Goal: Task Accomplishment & Management: Use online tool/utility

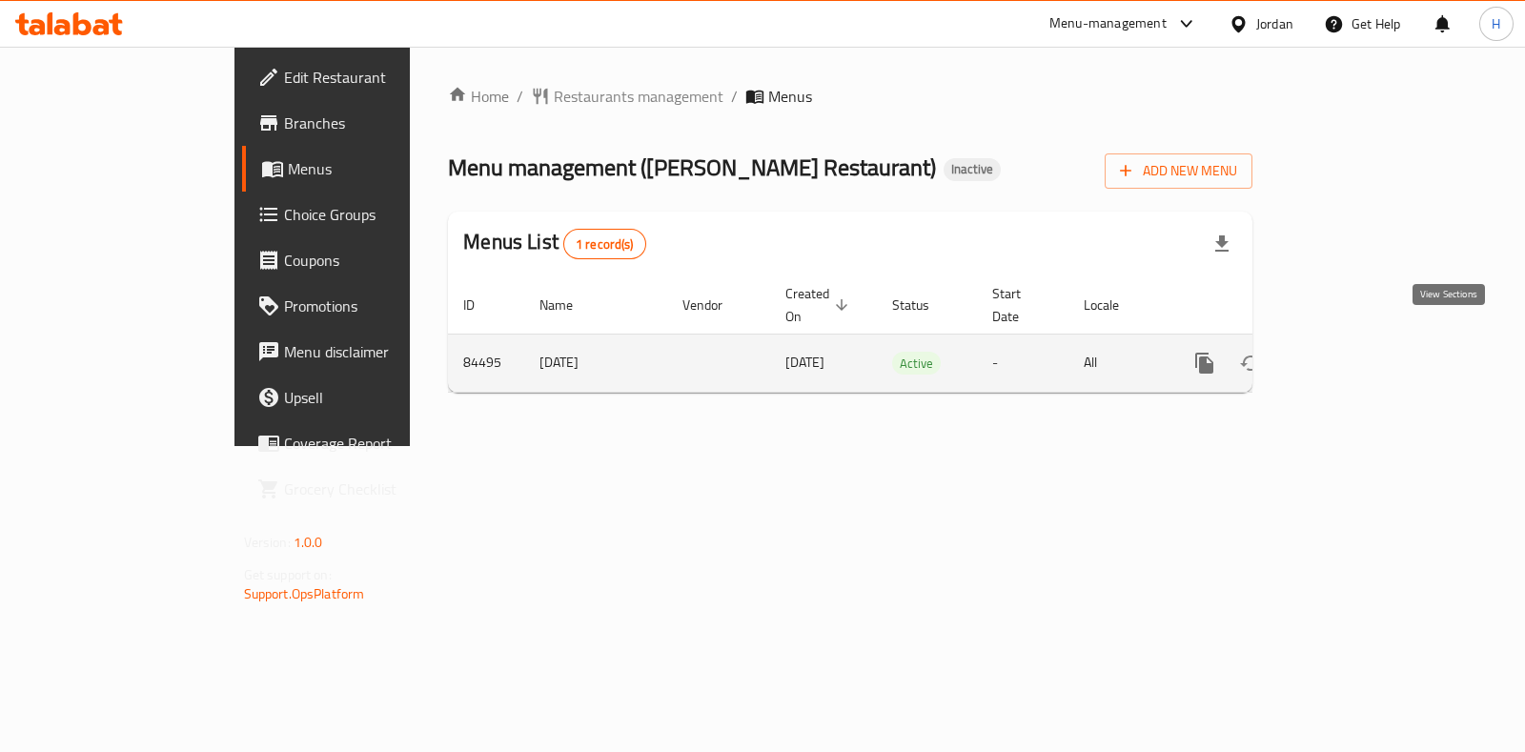
click at [1354, 352] on icon "enhanced table" at bounding box center [1342, 363] width 23 height 23
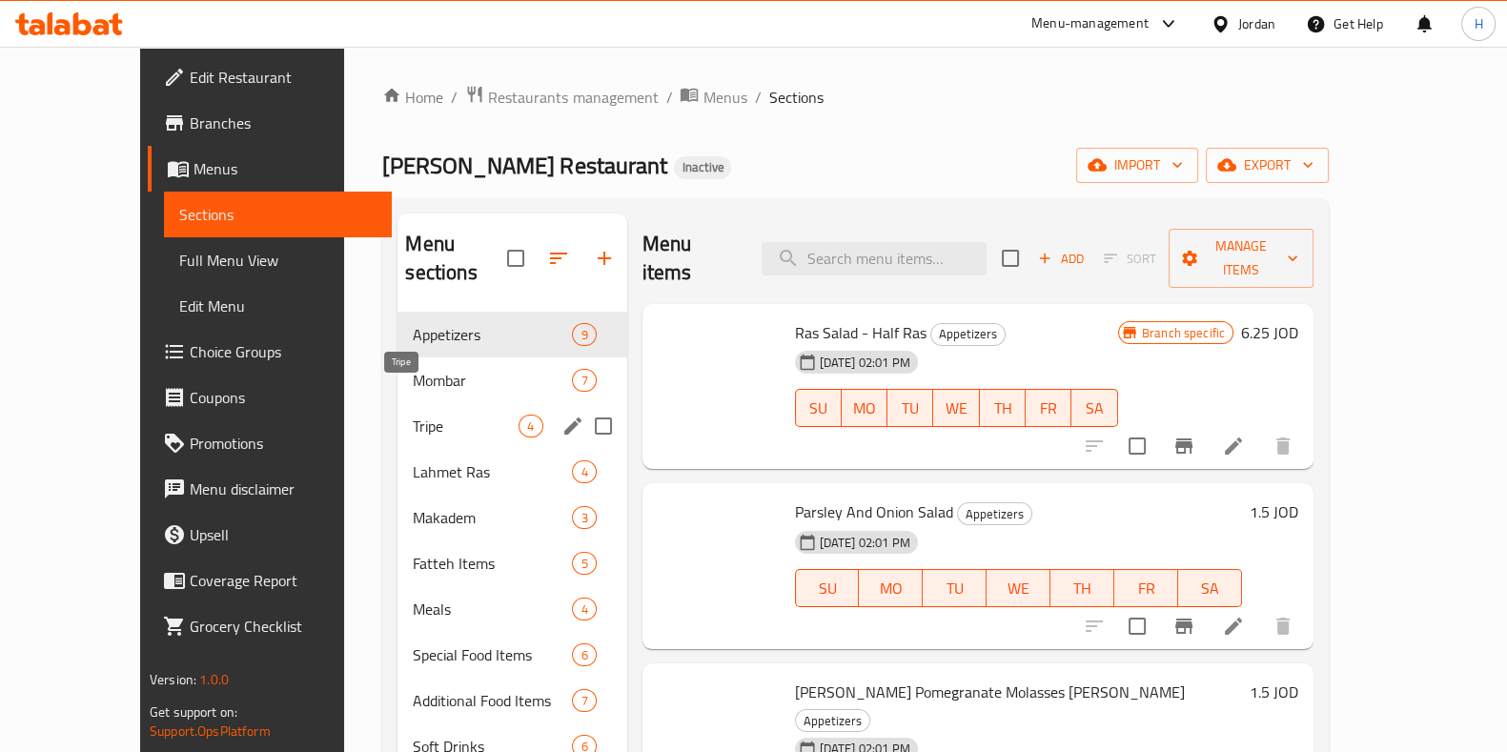
click at [424, 415] on span "Tripe" at bounding box center [466, 426] width 106 height 23
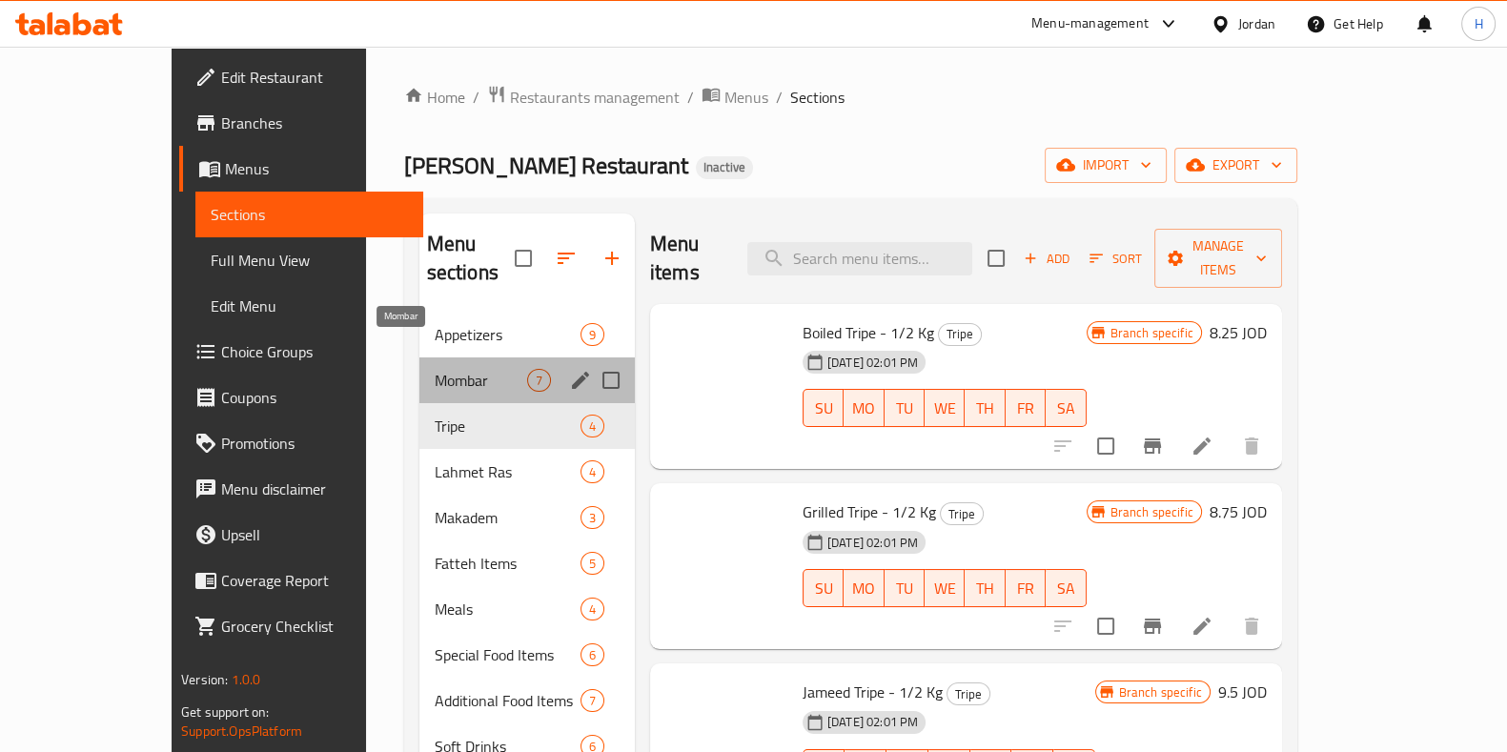
click at [435, 369] on span "Mombar" at bounding box center [481, 380] width 92 height 23
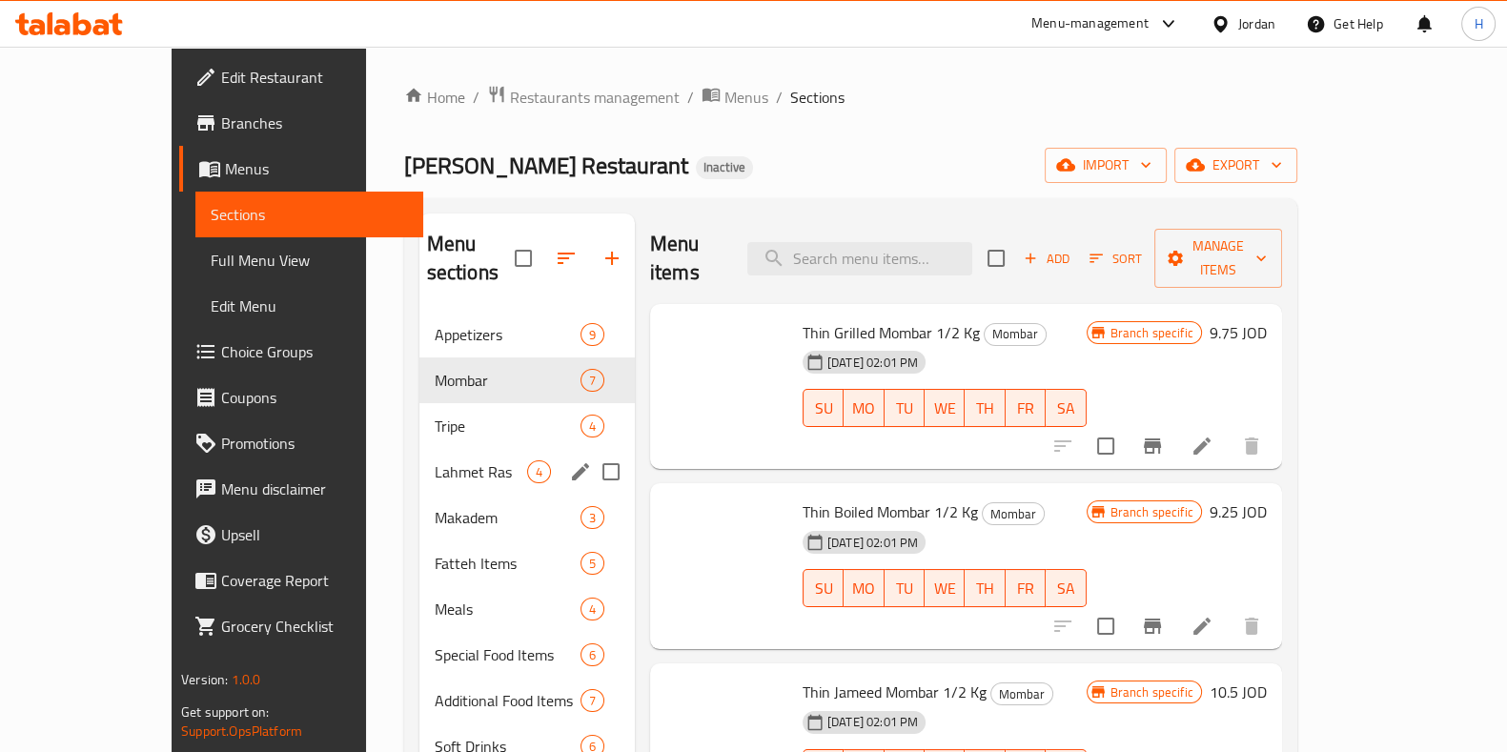
click at [419, 495] on div "Makadem 3" at bounding box center [526, 518] width 215 height 46
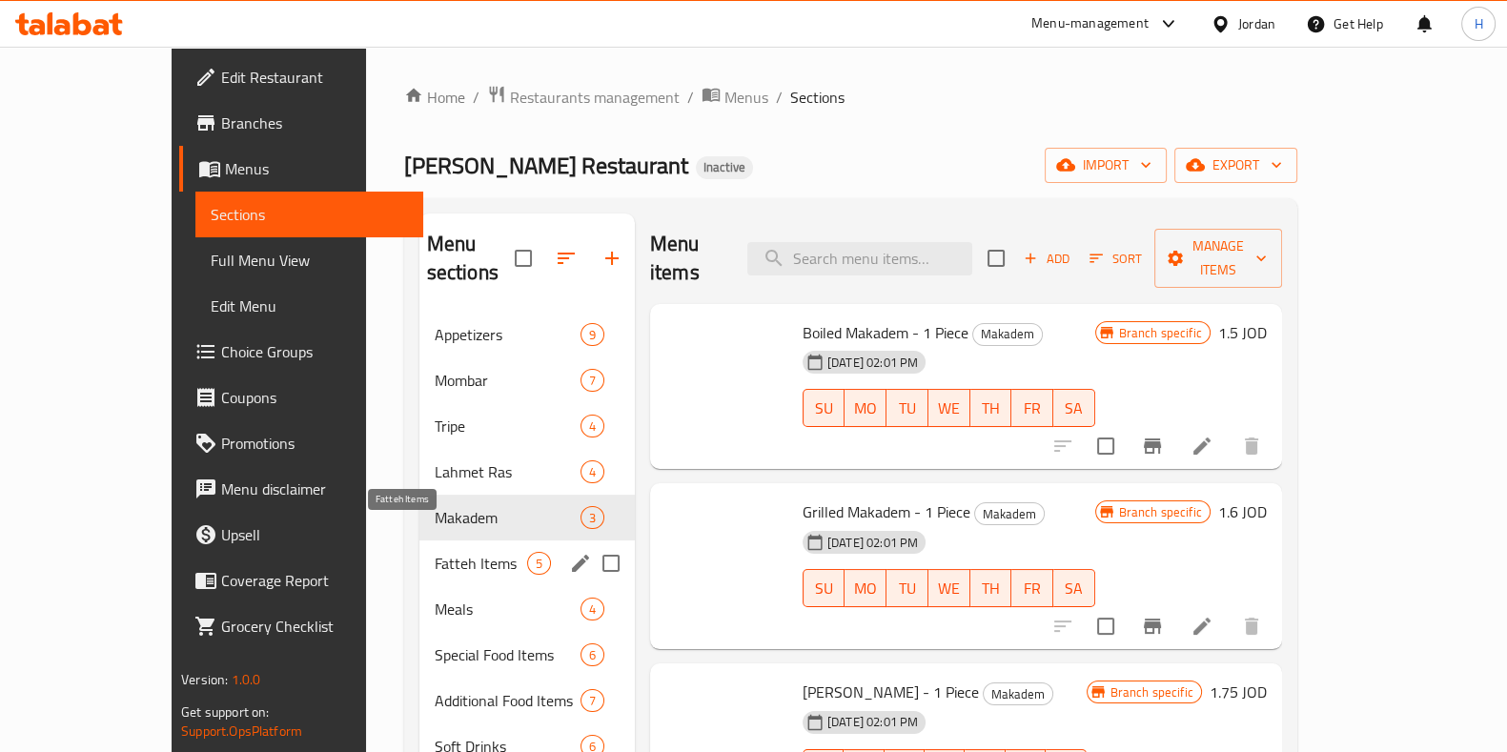
click at [419, 546] on div "Fatteh Items 5" at bounding box center [526, 564] width 215 height 46
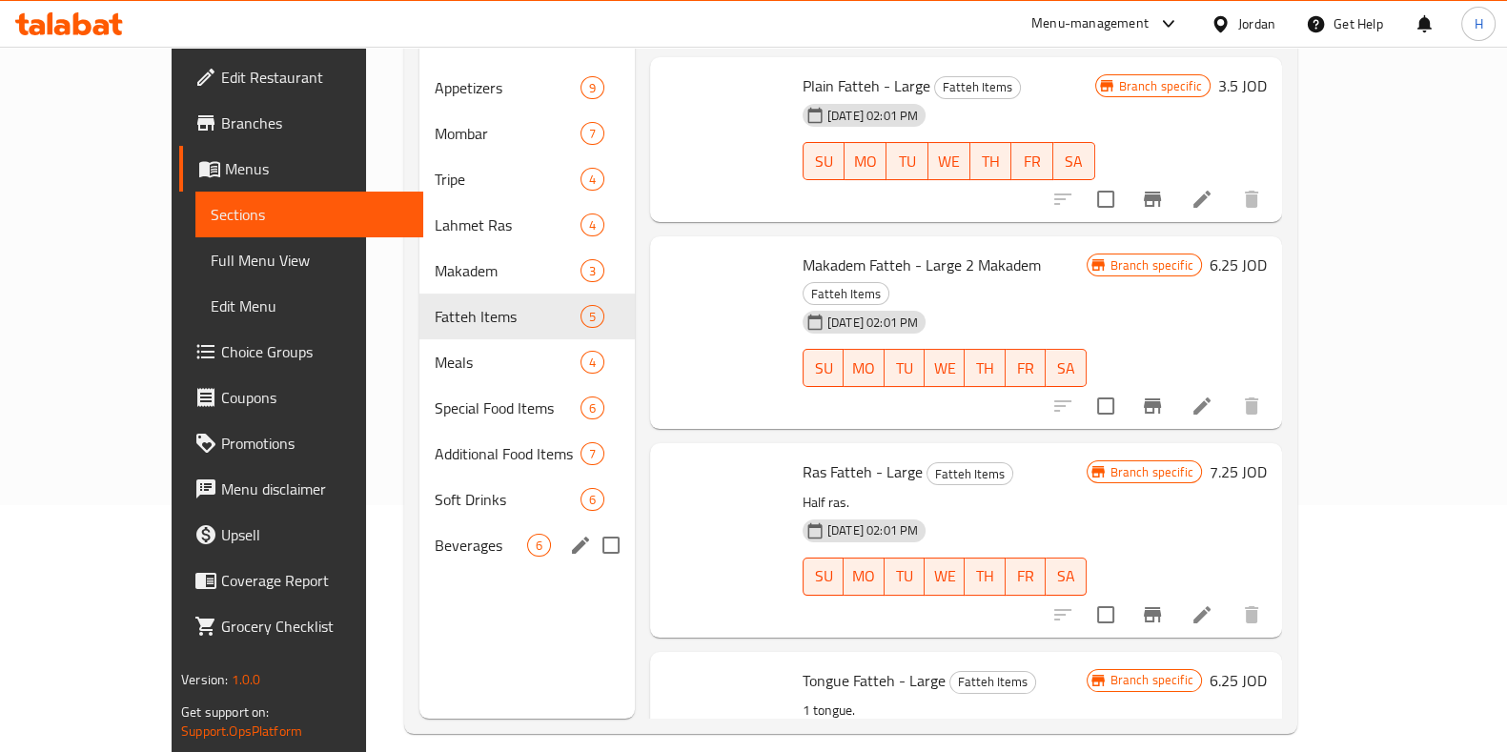
scroll to position [267, 0]
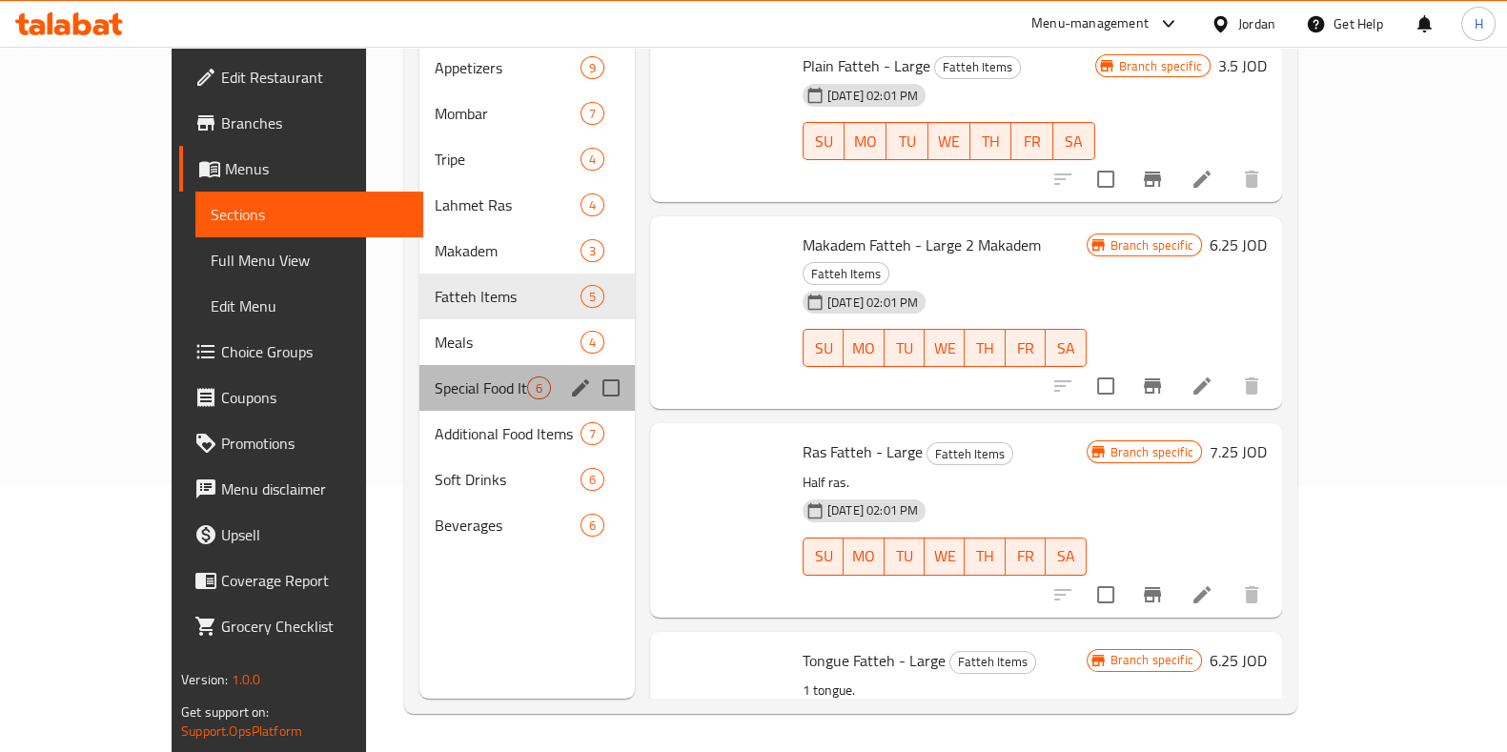
click at [419, 365] on div "Special Food Items 6" at bounding box center [526, 388] width 215 height 46
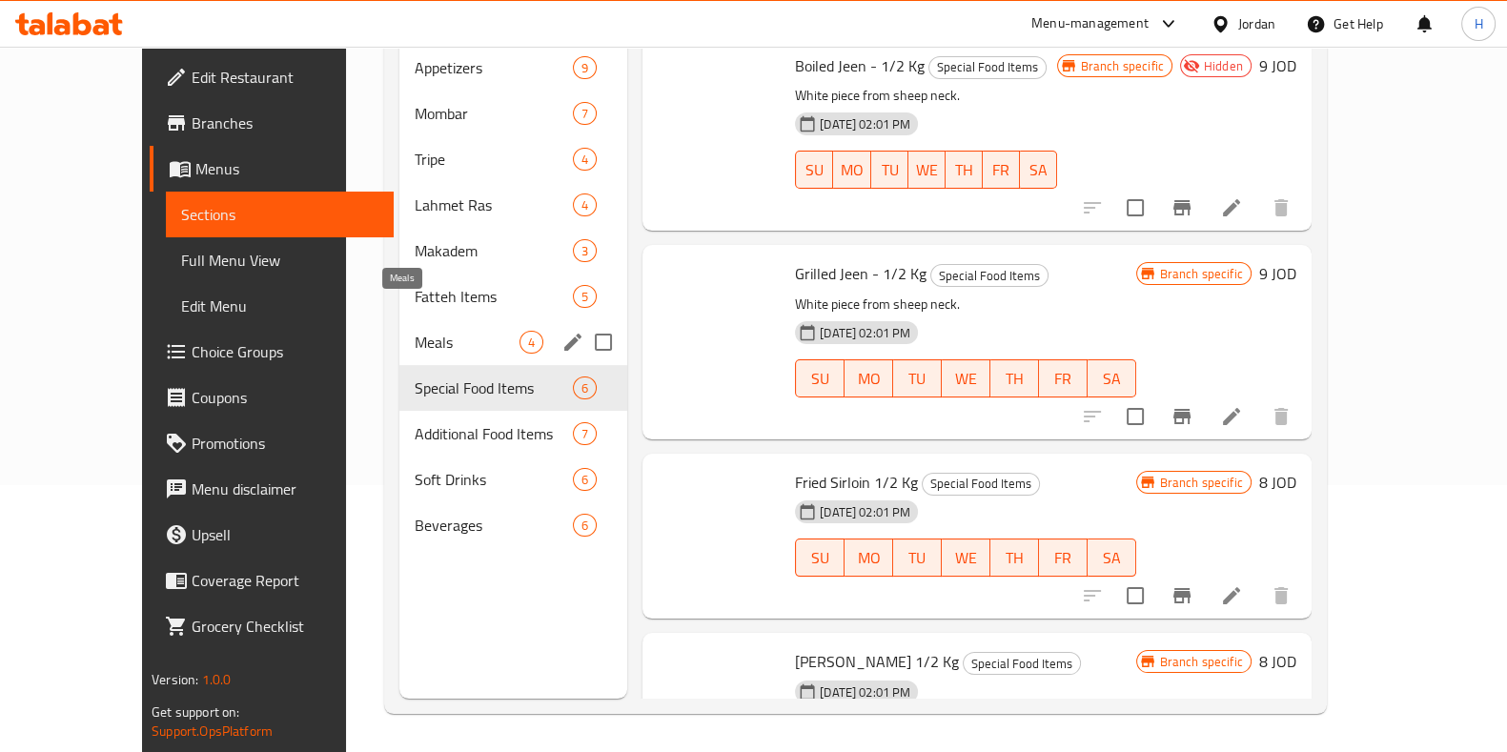
click at [415, 331] on span "Meals" at bounding box center [467, 342] width 105 height 23
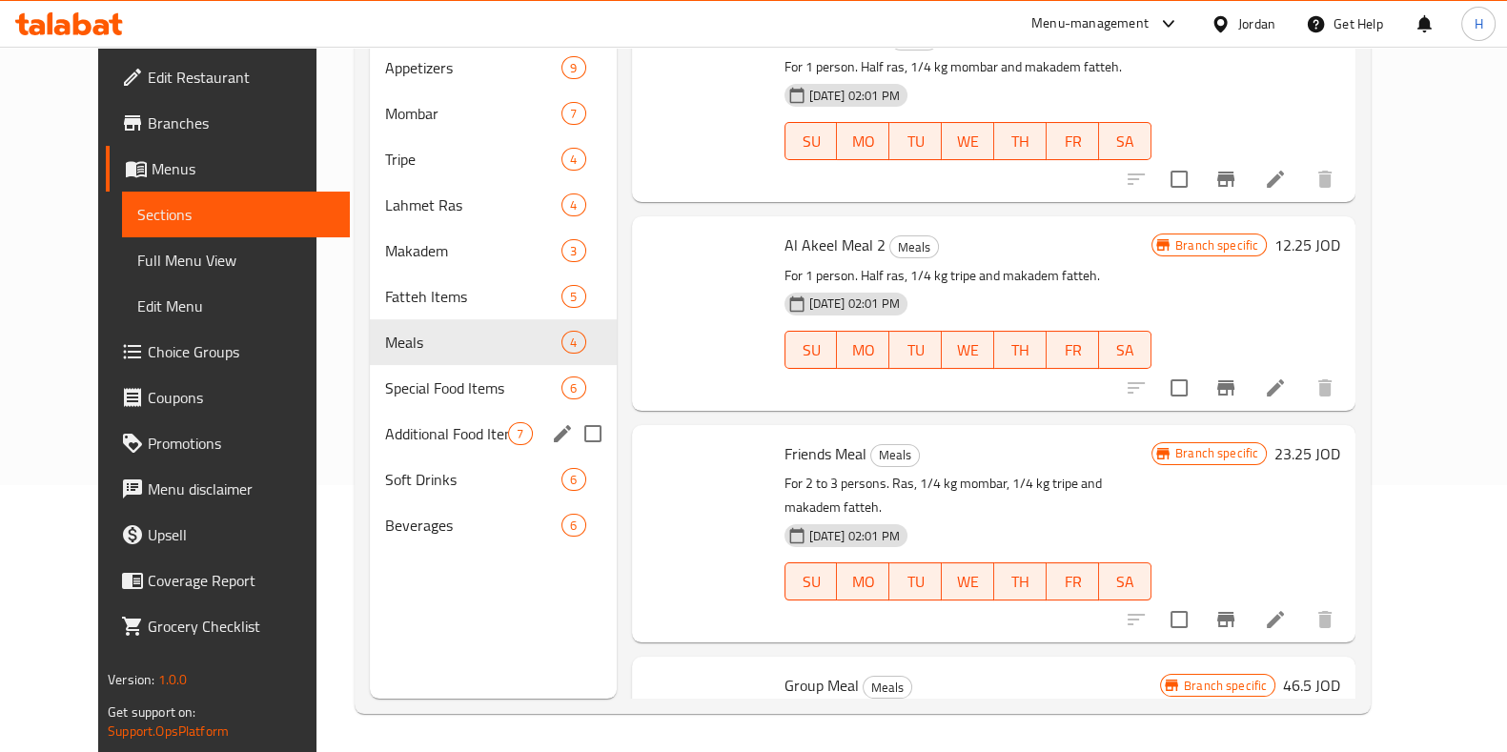
click at [409, 411] on div "Additional Food Items 7" at bounding box center [493, 434] width 247 height 46
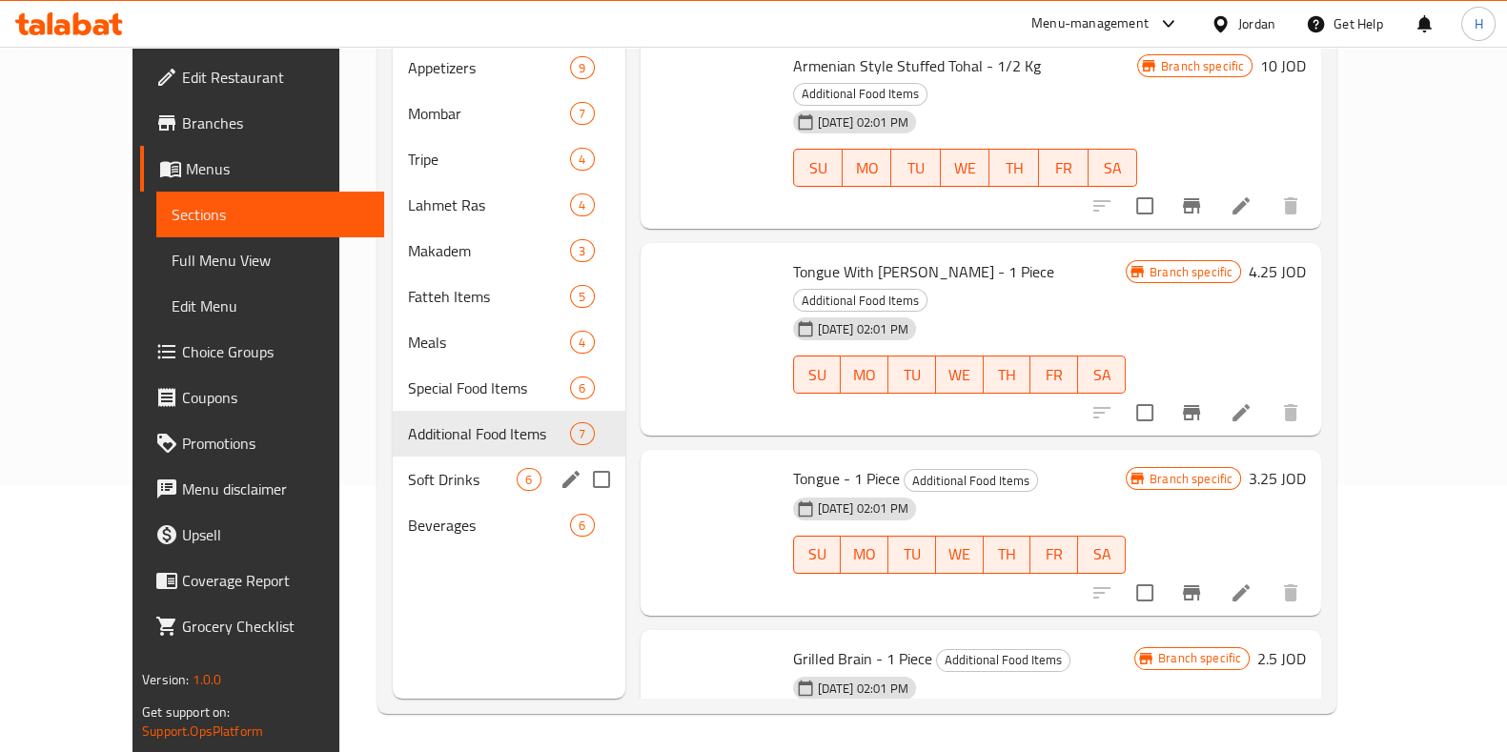
click at [400, 457] on div "Soft Drinks 6" at bounding box center [509, 480] width 233 height 46
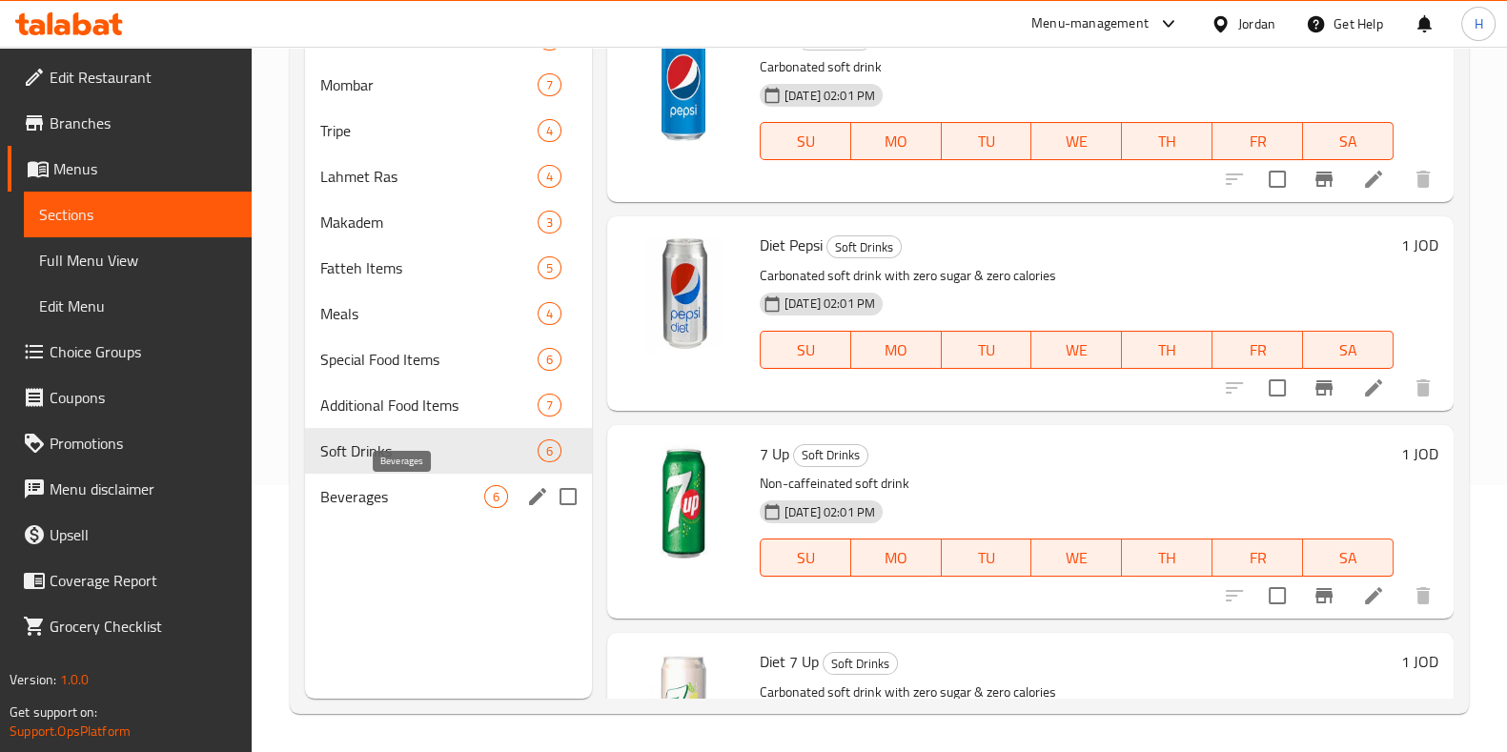
click at [374, 488] on span "Beverages" at bounding box center [402, 496] width 164 height 23
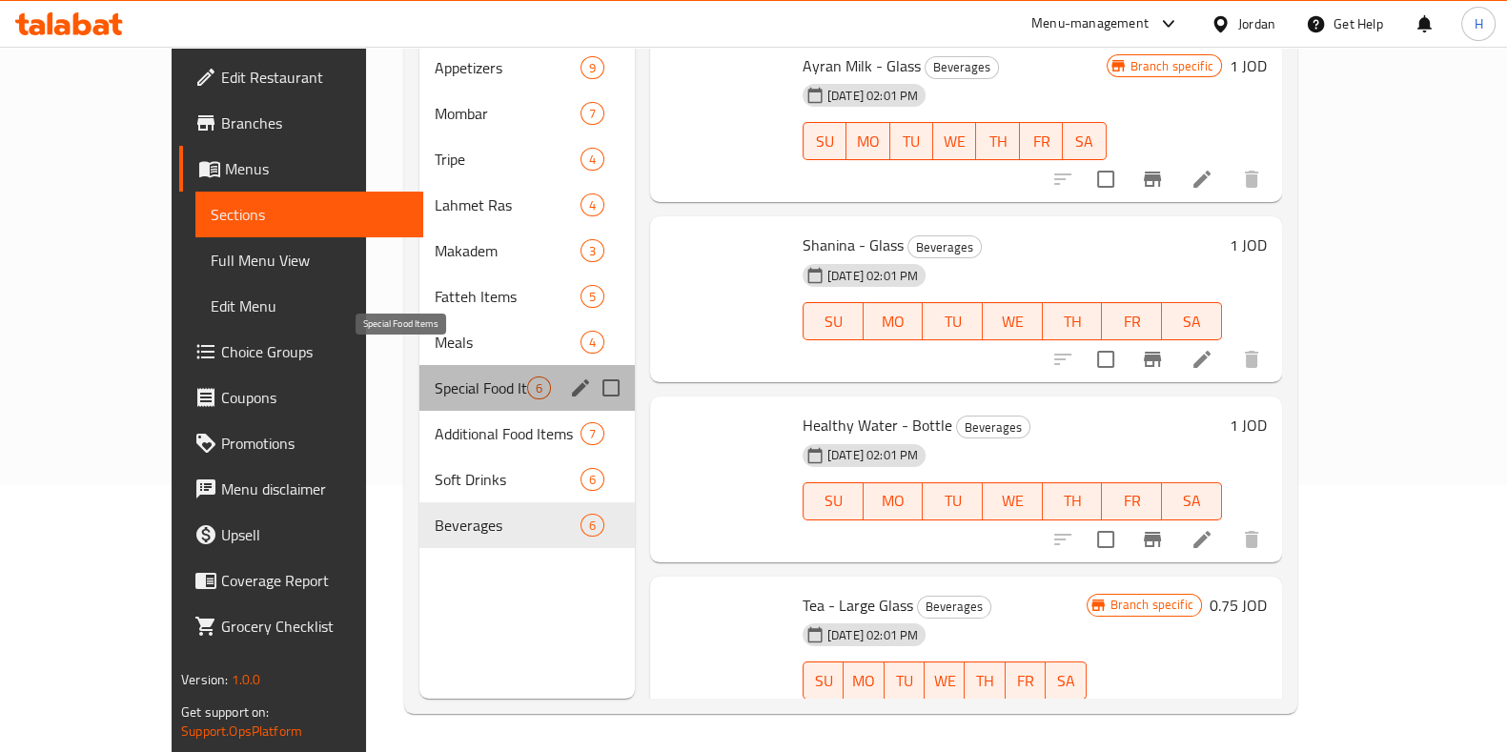
click at [435, 377] on span "Special Food Items" at bounding box center [481, 388] width 92 height 23
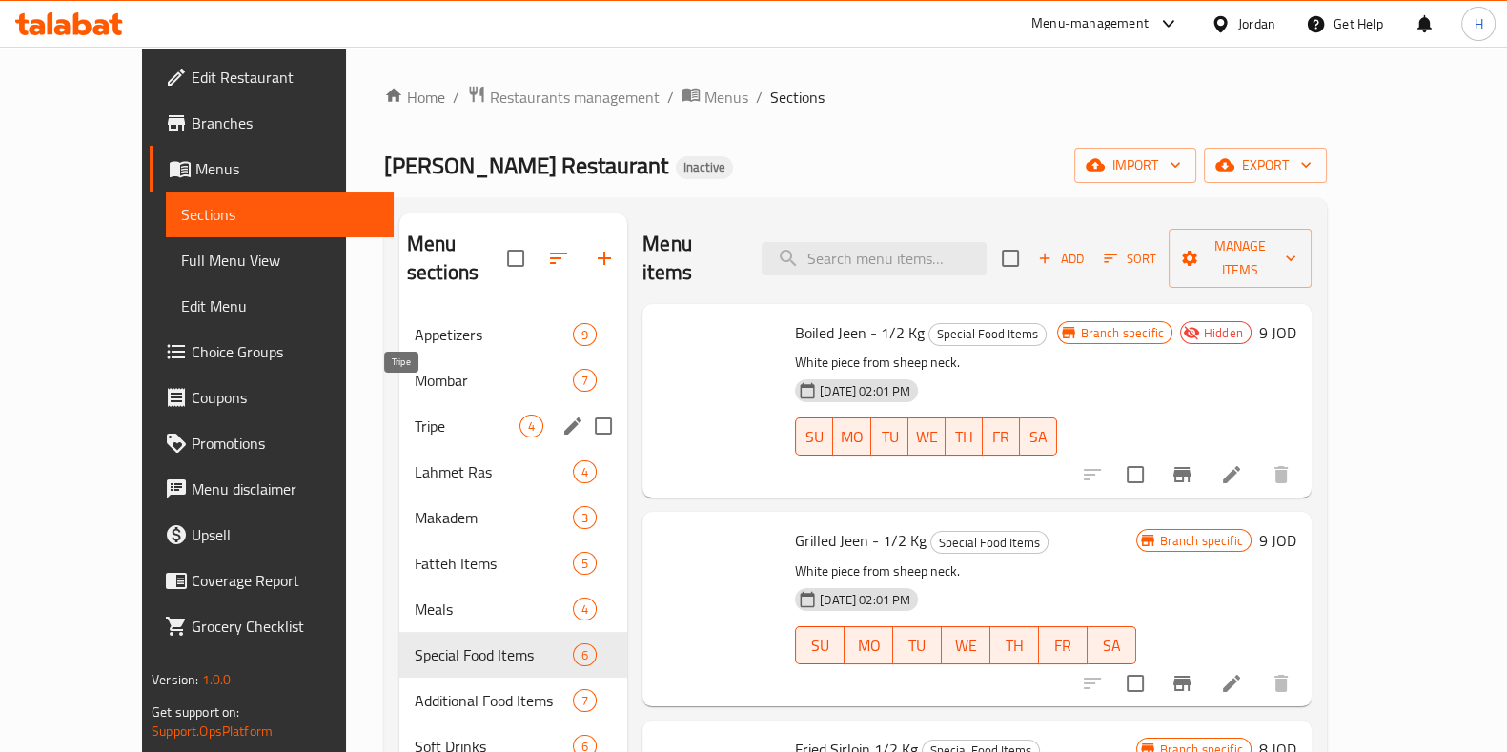
click at [415, 415] on span "Tripe" at bounding box center [467, 426] width 105 height 23
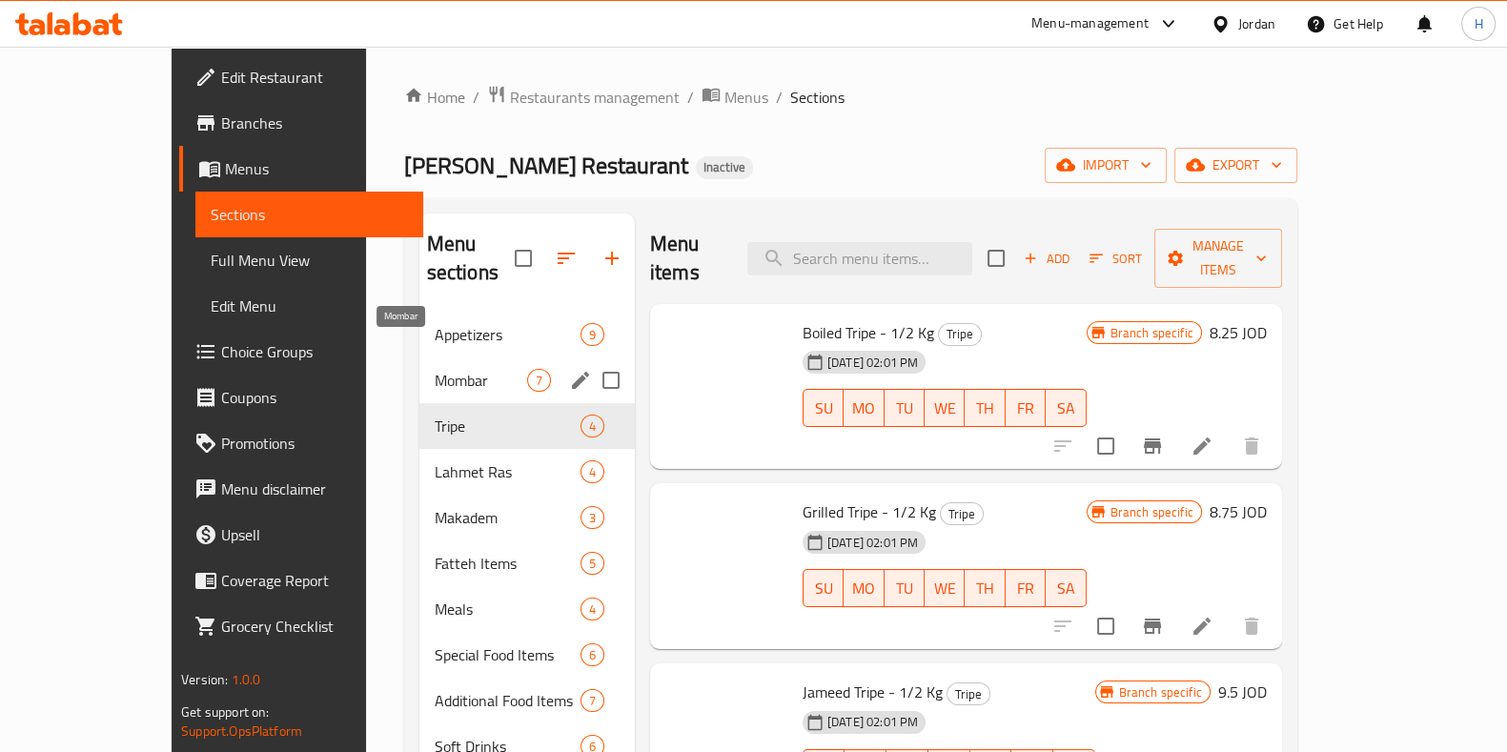
click at [435, 369] on span "Mombar" at bounding box center [481, 380] width 92 height 23
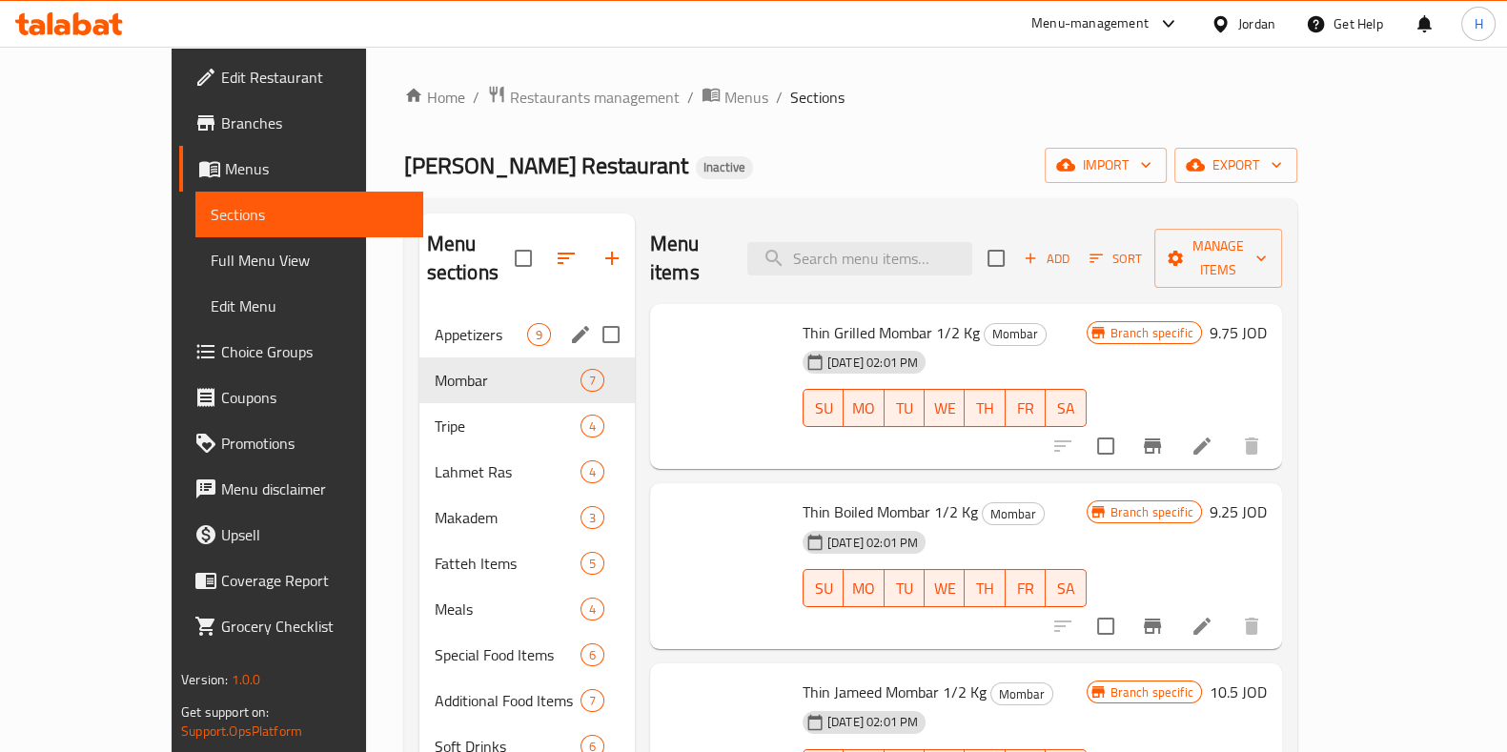
click at [435, 323] on span "Appetizers" at bounding box center [481, 334] width 92 height 23
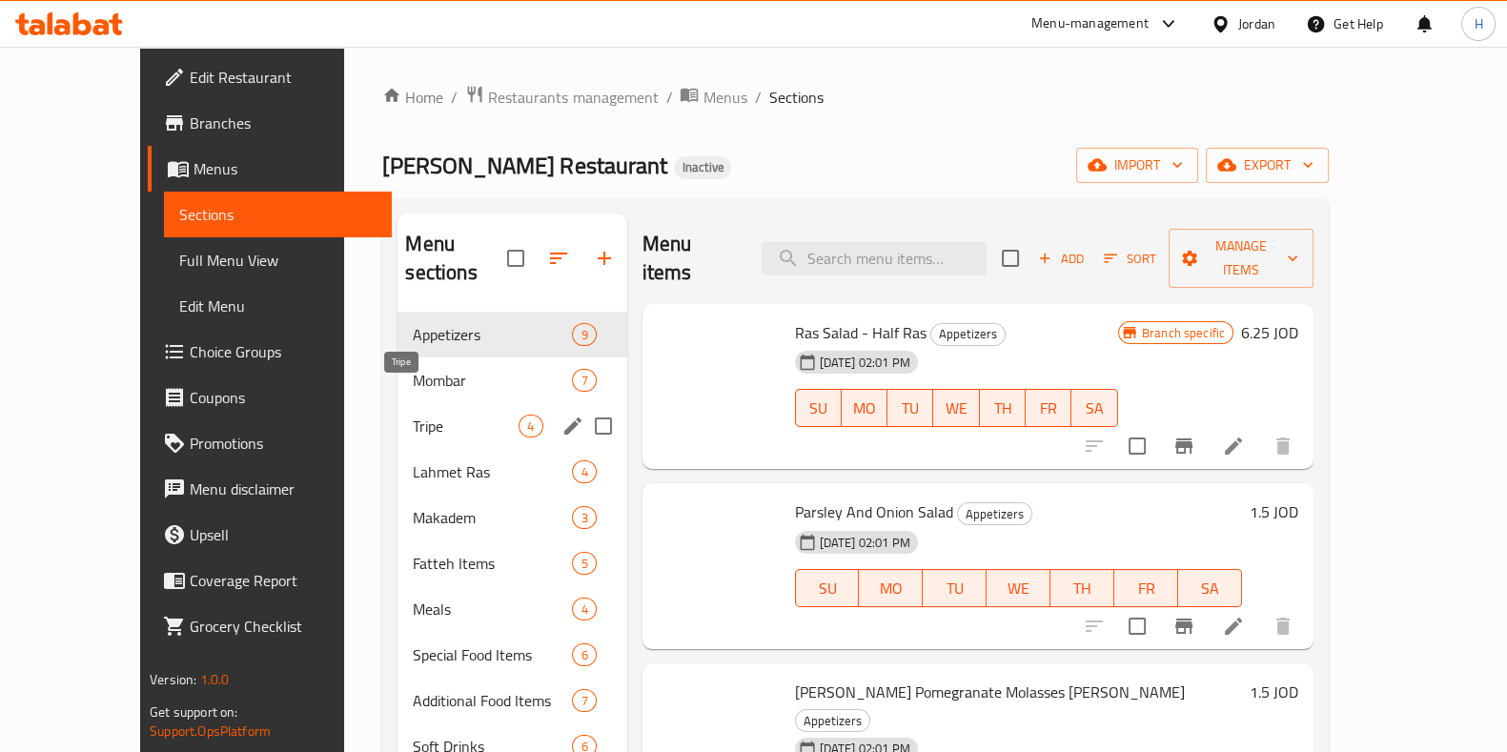
click at [413, 415] on span "Tripe" at bounding box center [466, 426] width 106 height 23
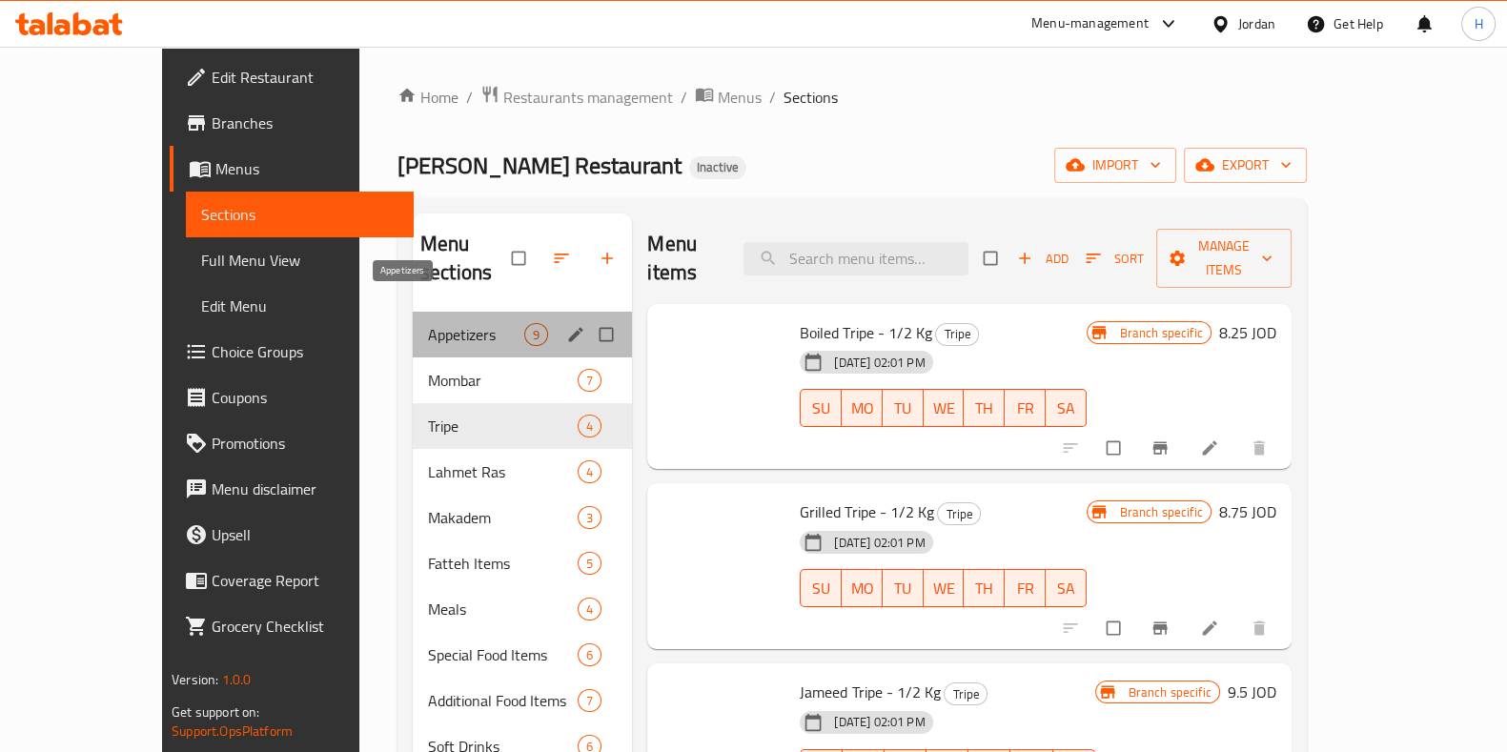
click at [429, 323] on span "Appetizers" at bounding box center [476, 334] width 96 height 23
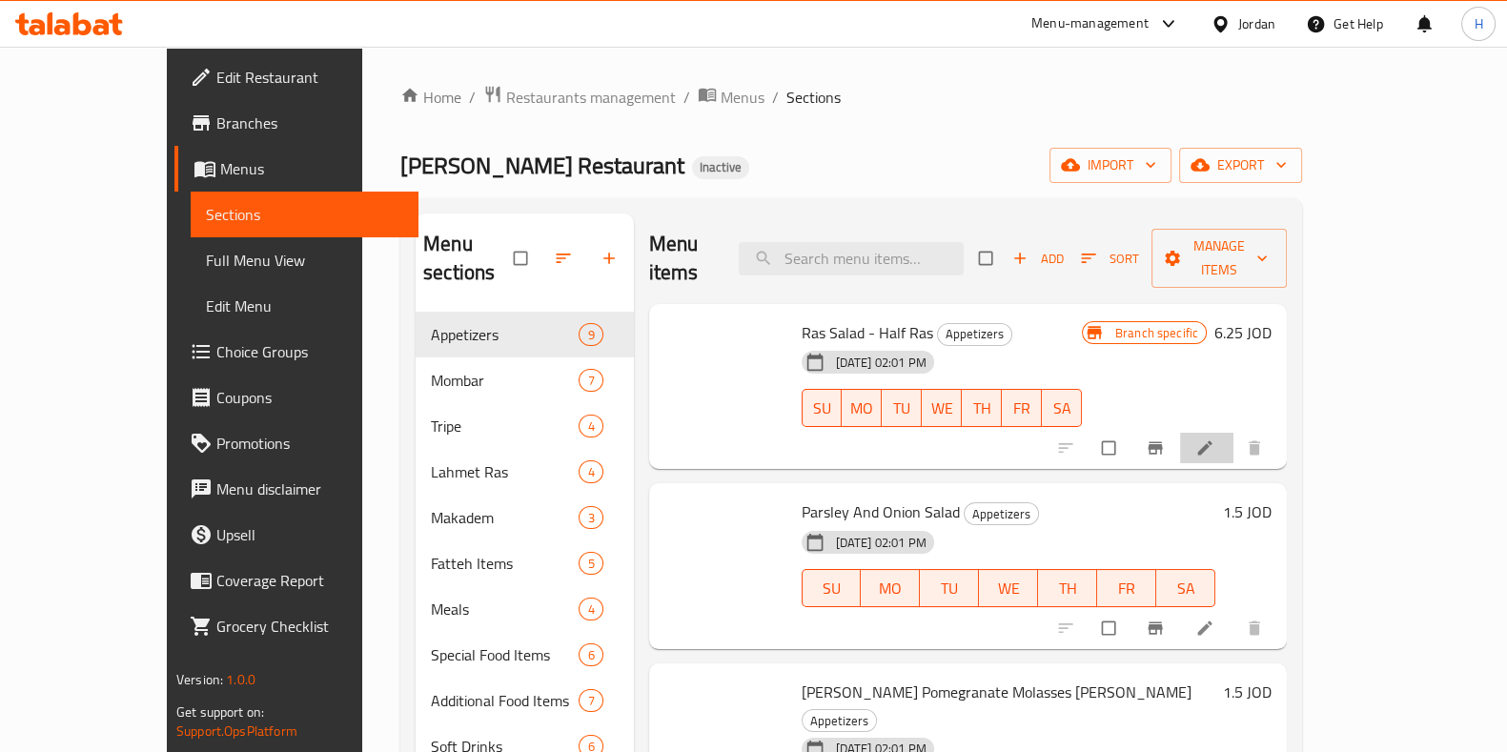
click at [1234, 433] on li at bounding box center [1206, 448] width 53 height 31
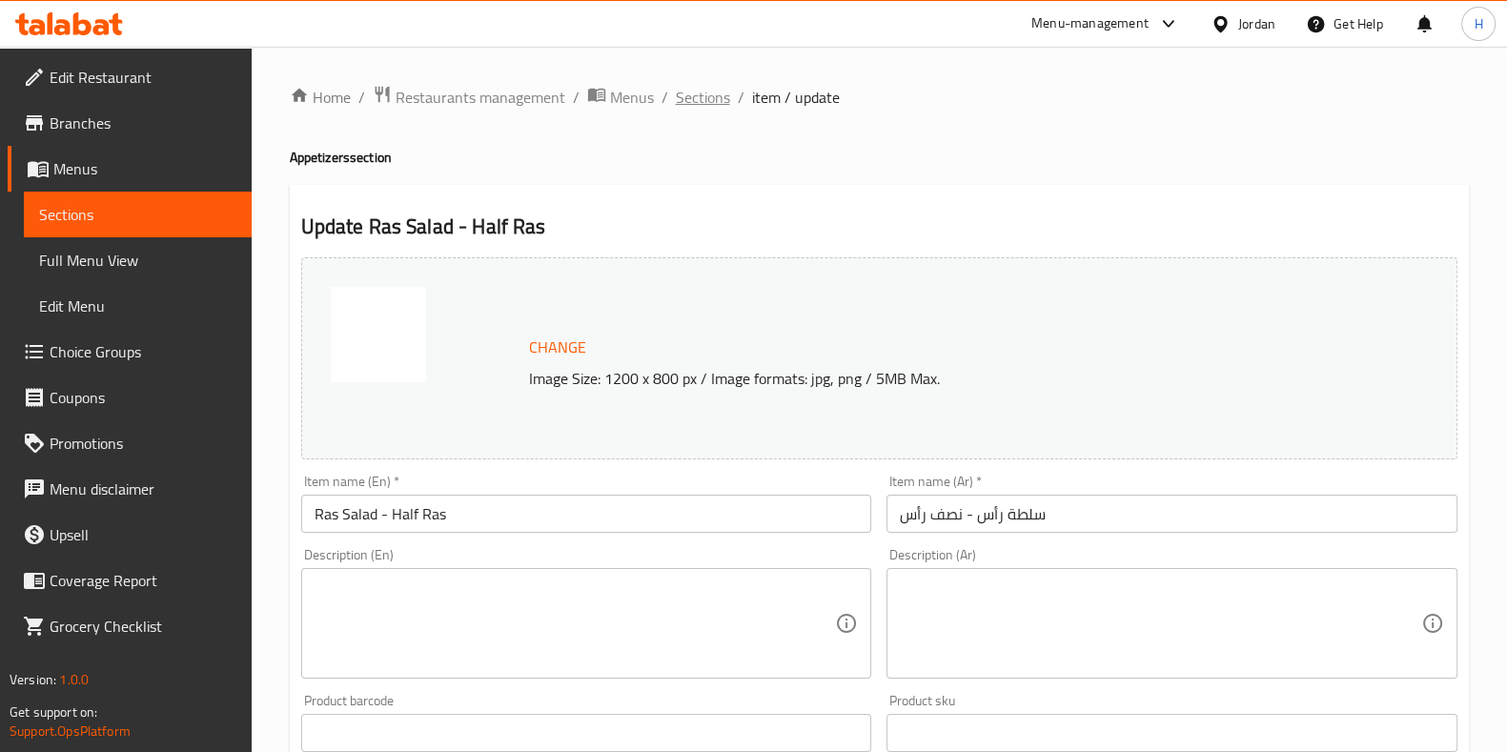
click at [701, 95] on span "Sections" at bounding box center [703, 97] width 54 height 23
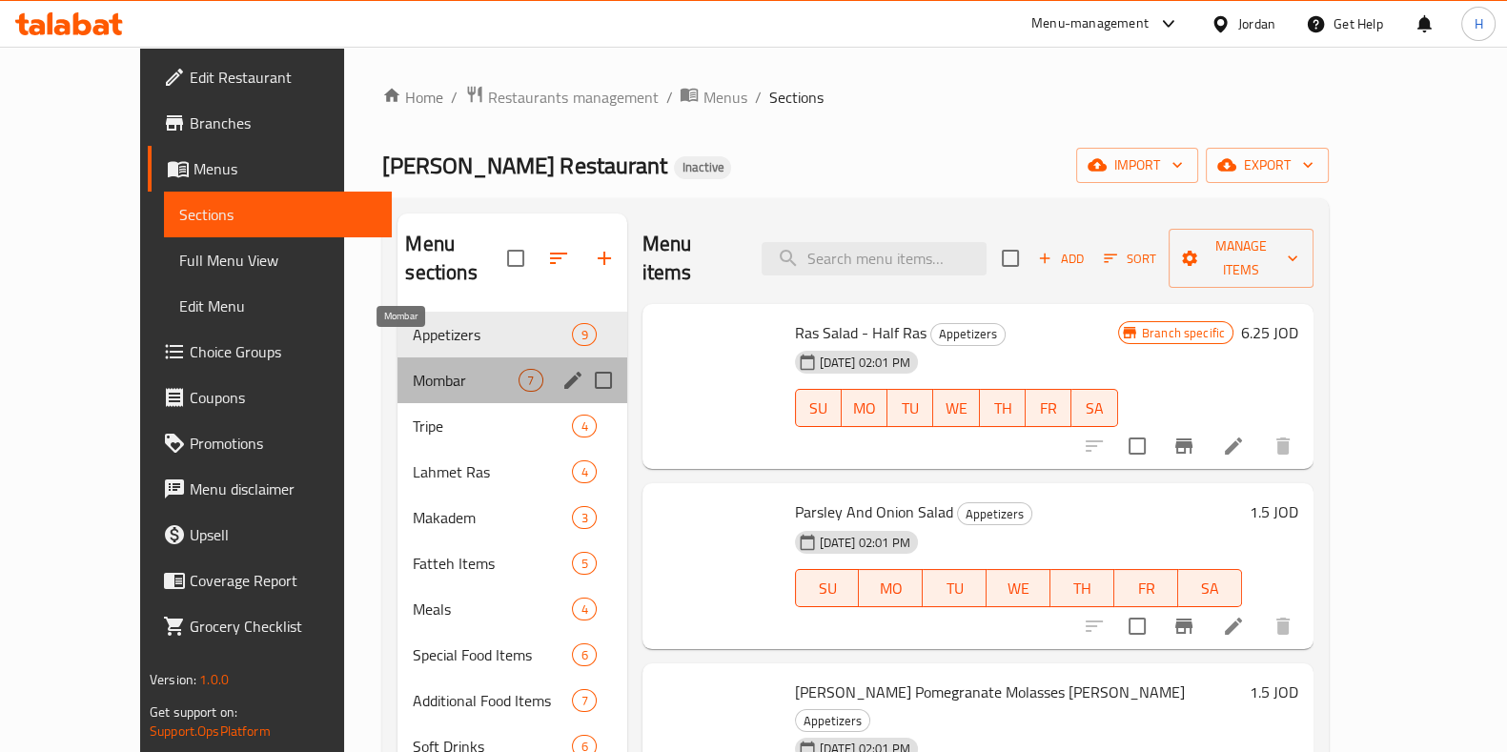
click at [413, 369] on span "Mombar" at bounding box center [466, 380] width 106 height 23
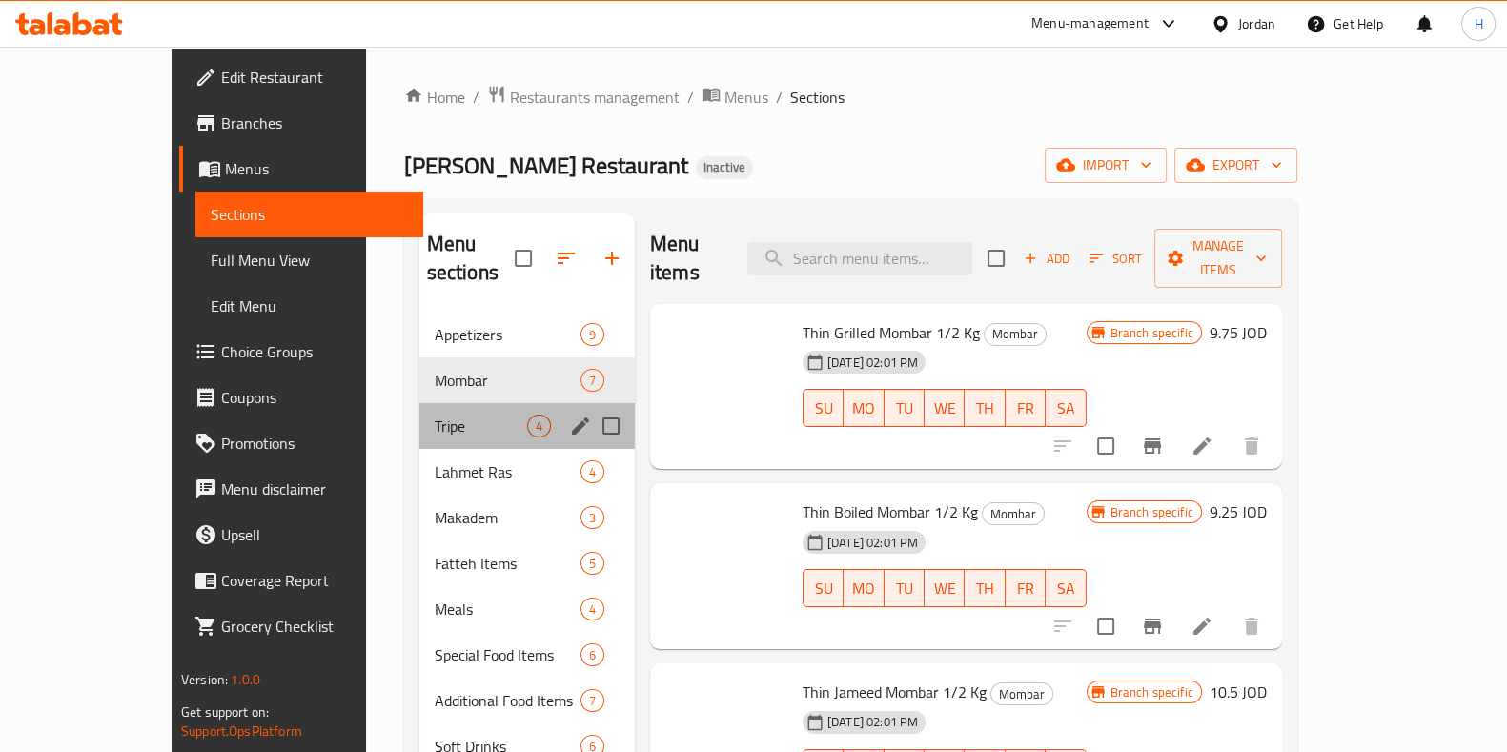
drag, startPoint x: 386, startPoint y: 411, endPoint x: 372, endPoint y: 444, distance: 36.3
click at [419, 412] on div "Tripe 4" at bounding box center [526, 426] width 215 height 46
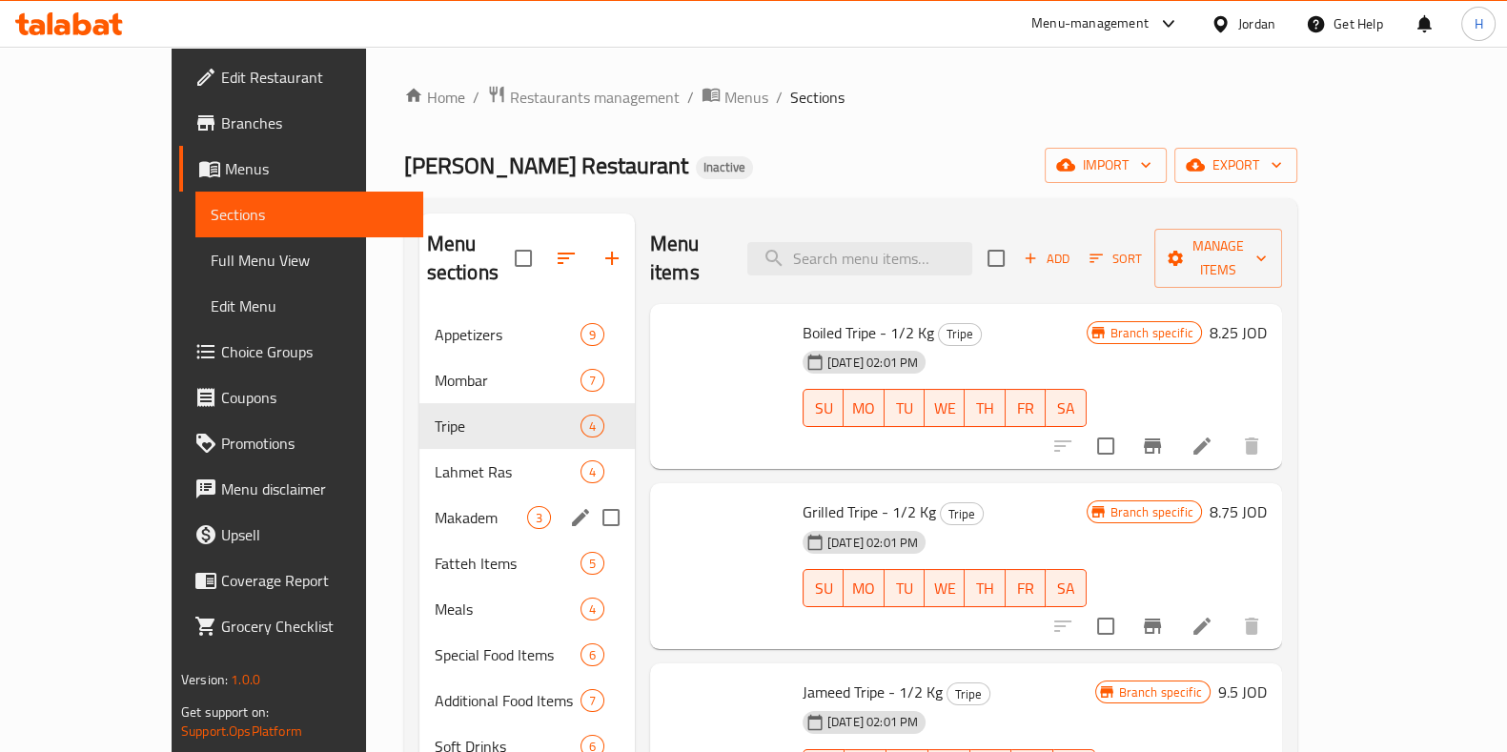
click at [435, 506] on span "Makadem" at bounding box center [481, 517] width 92 height 23
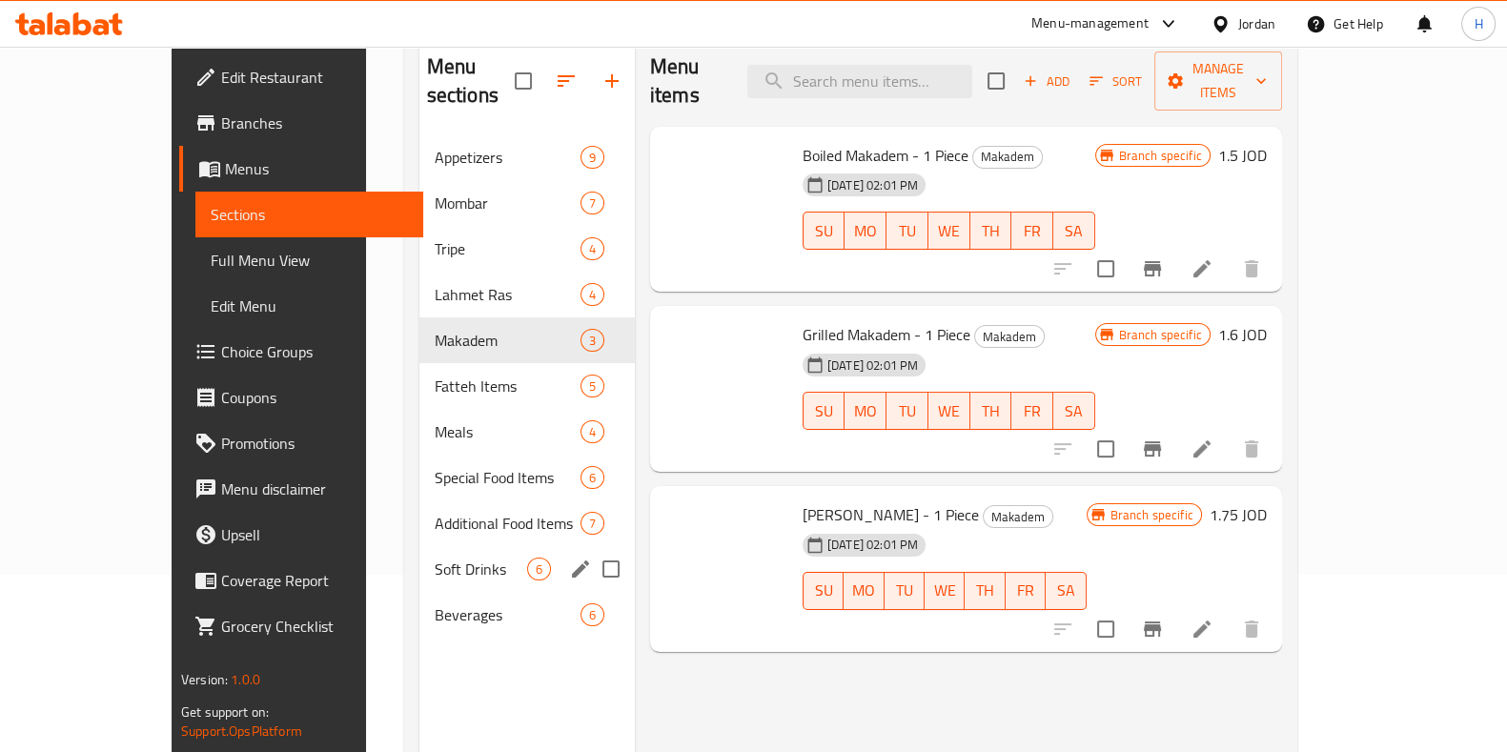
scroll to position [267, 0]
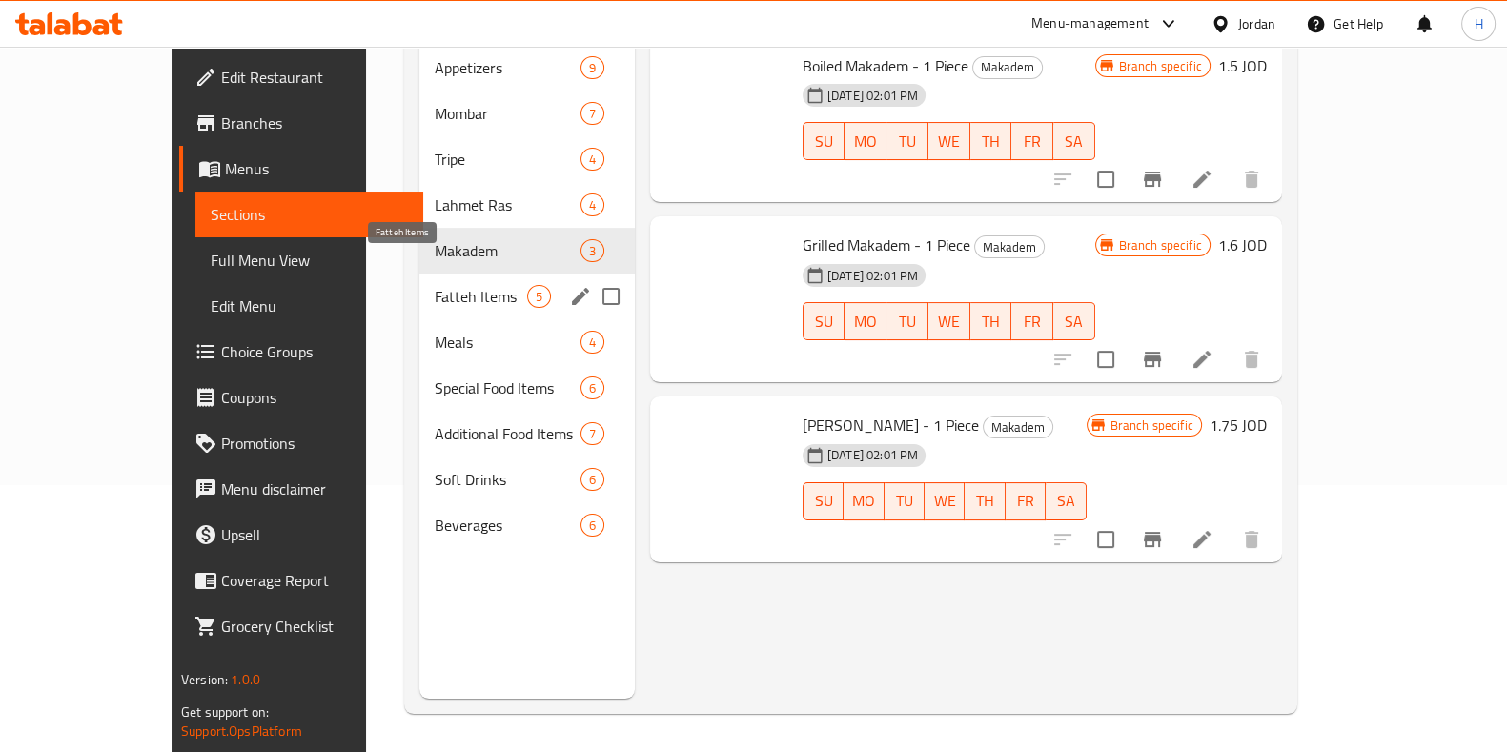
click at [435, 285] on span "Fatteh Items" at bounding box center [481, 296] width 92 height 23
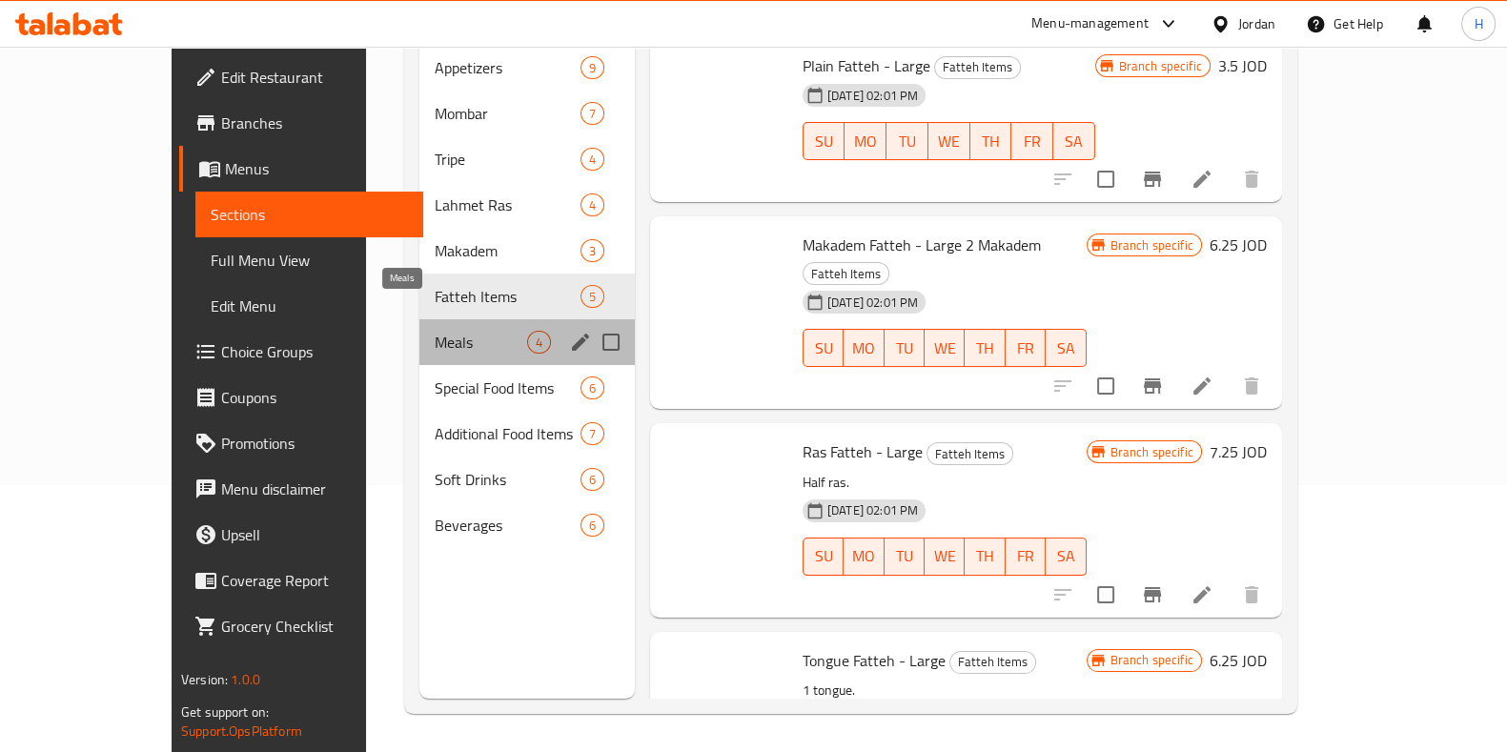
drag, startPoint x: 418, startPoint y: 316, endPoint x: 408, endPoint y: 355, distance: 40.2
click at [435, 331] on span "Meals" at bounding box center [481, 342] width 92 height 23
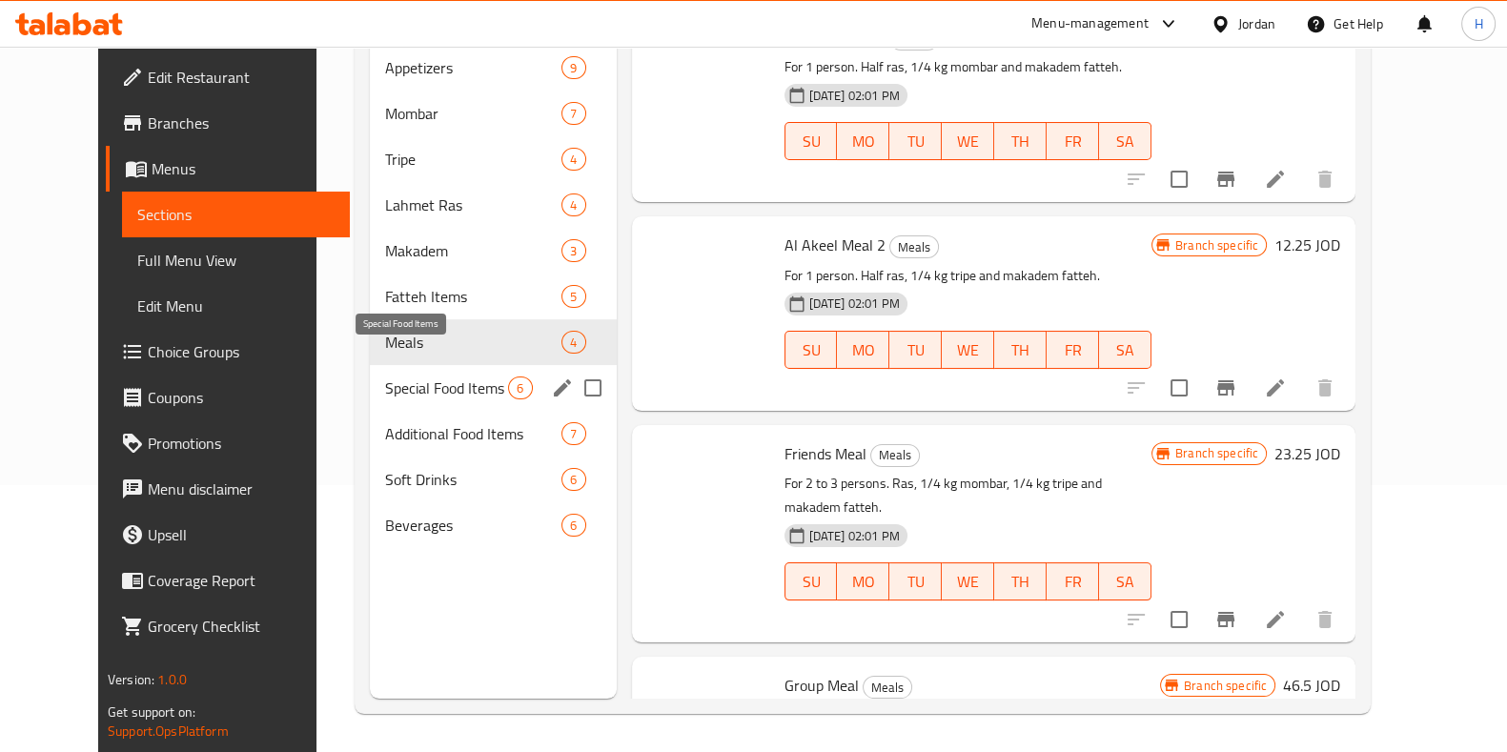
click at [408, 377] on span "Special Food Items" at bounding box center [446, 388] width 123 height 23
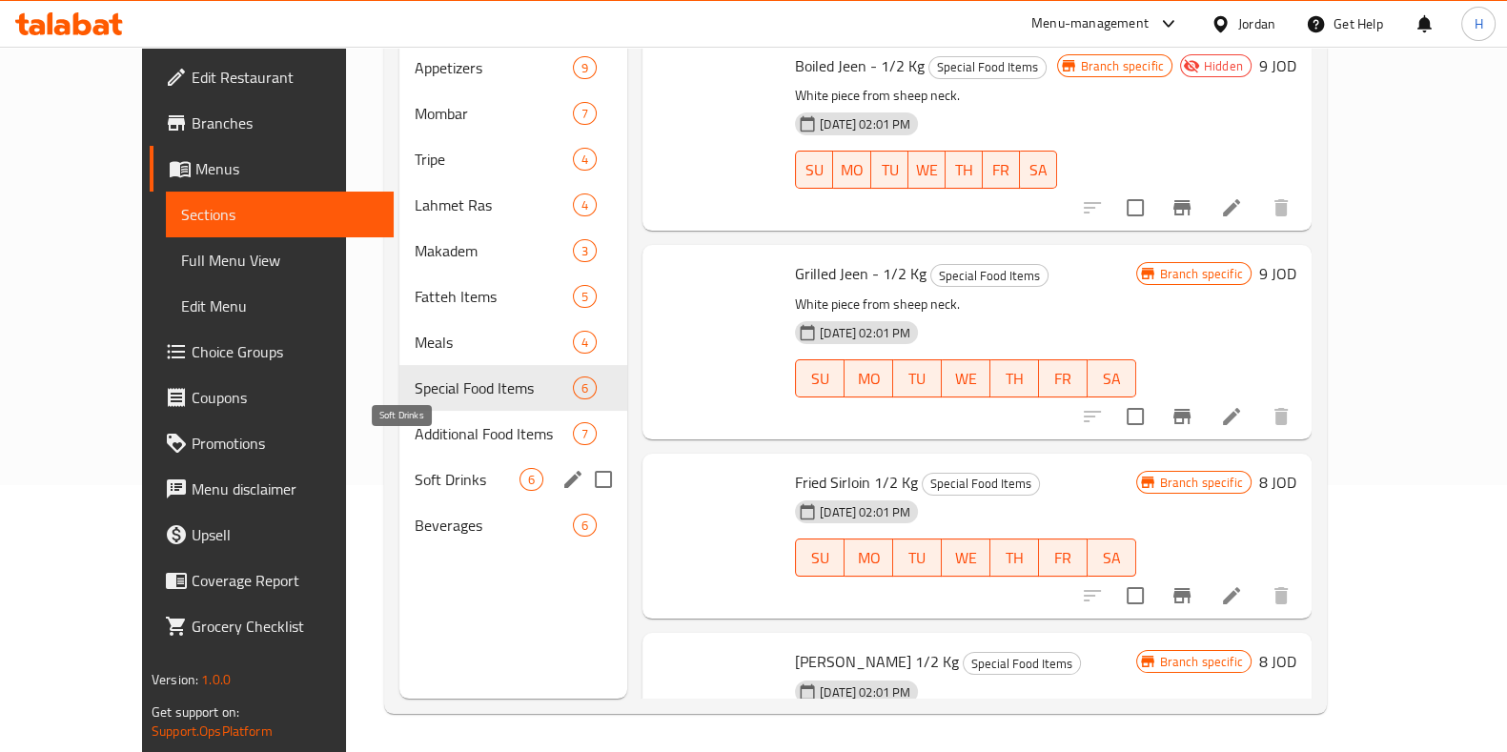
click at [415, 468] on span "Soft Drinks" at bounding box center [467, 479] width 105 height 23
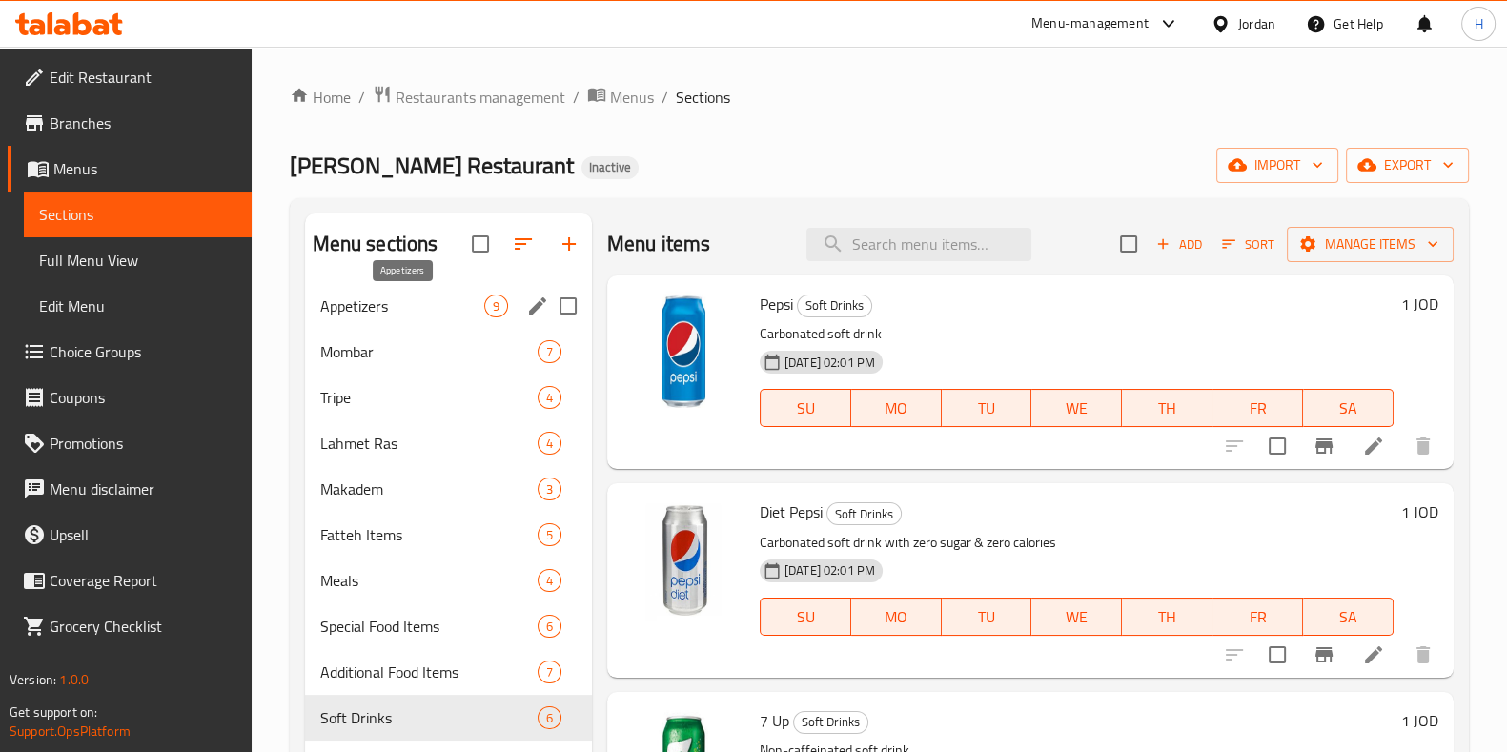
click at [408, 314] on span "Appetizers" at bounding box center [402, 306] width 164 height 23
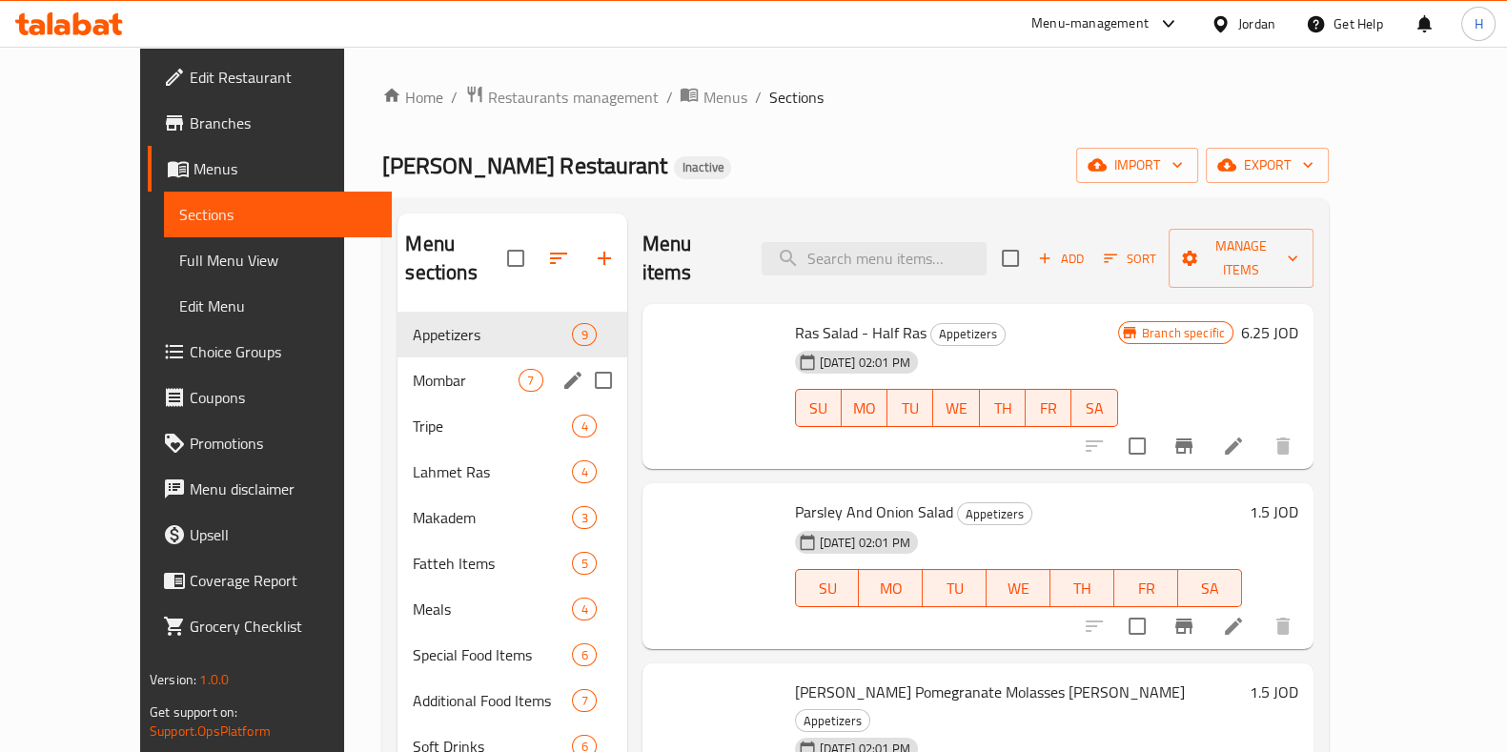
click at [398, 358] on div "Mombar 7" at bounding box center [512, 381] width 229 height 46
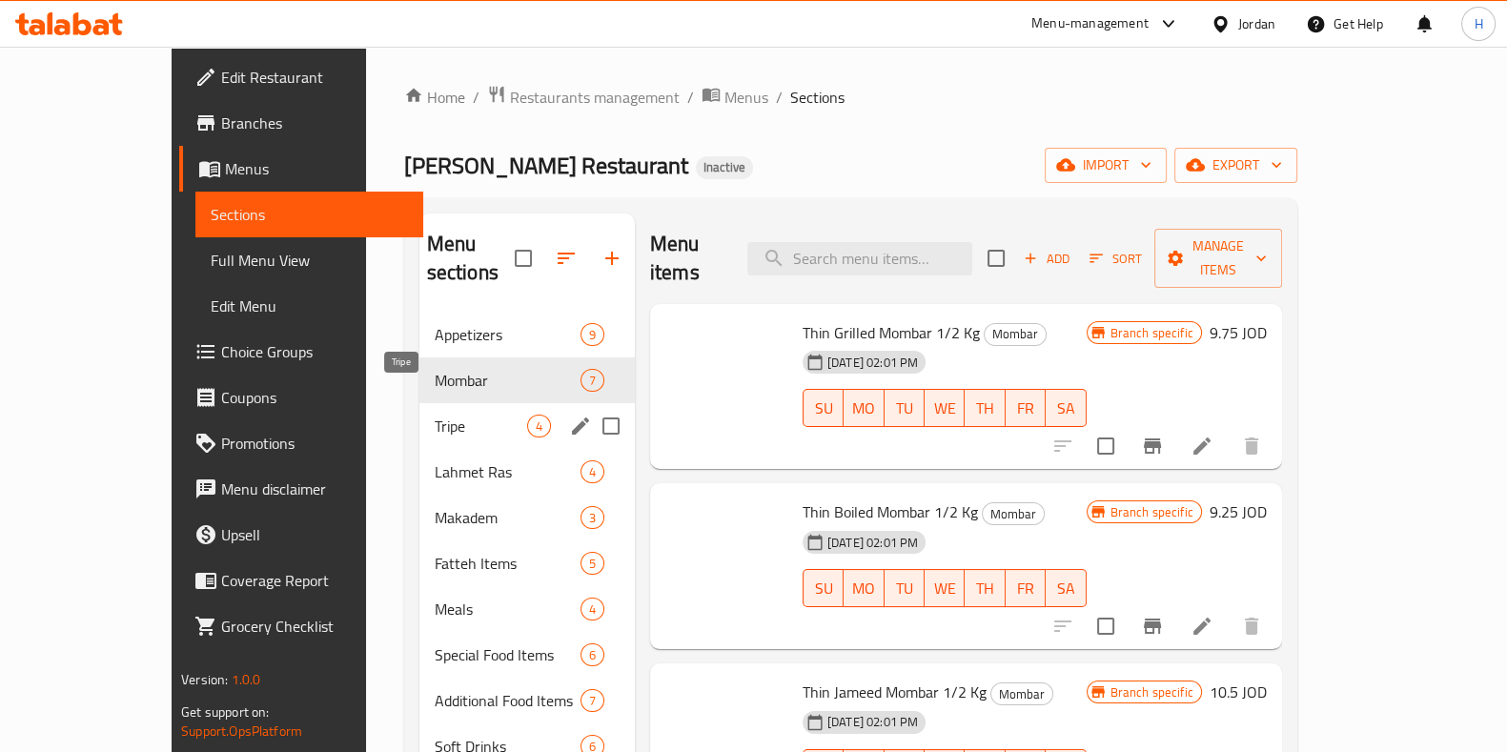
click at [435, 415] on span "Tripe" at bounding box center [481, 426] width 92 height 23
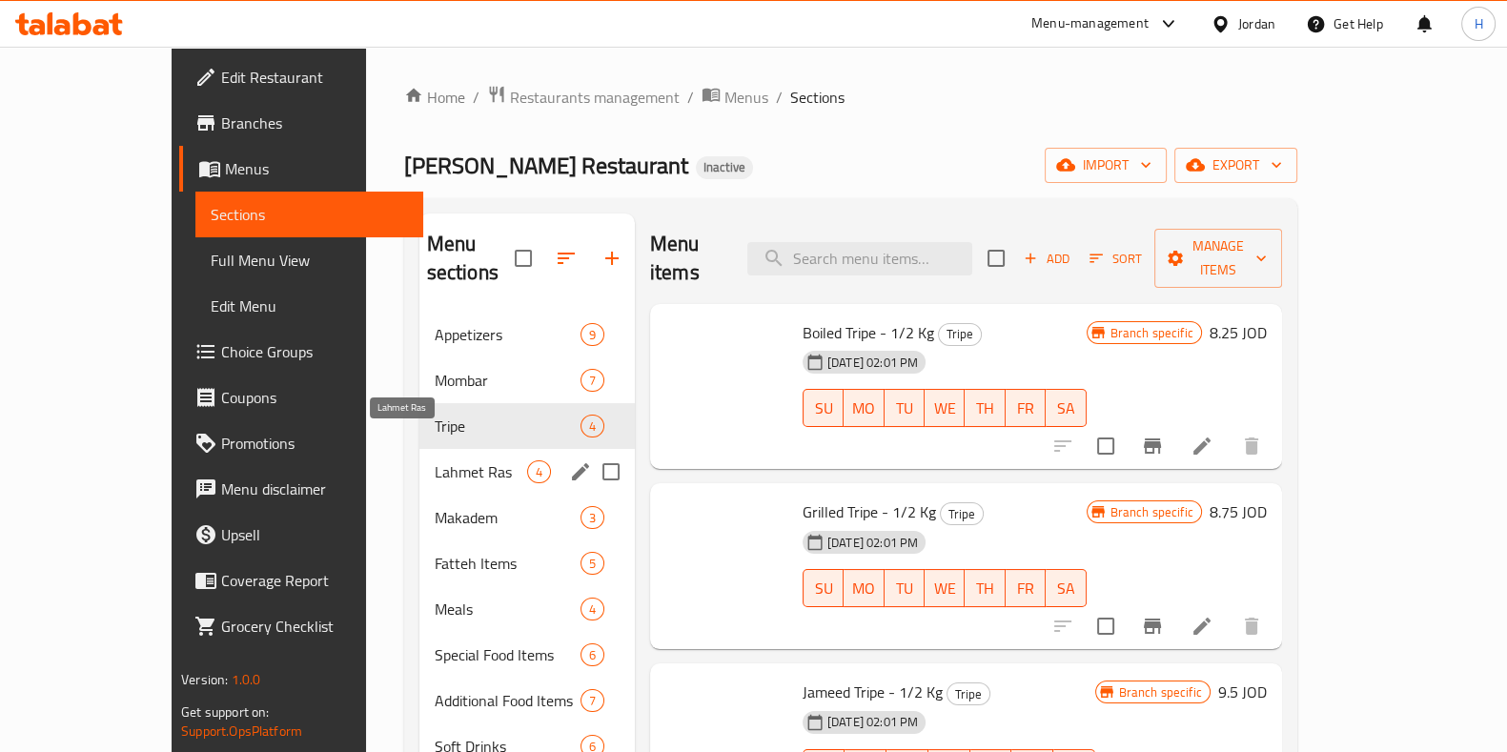
click at [435, 460] on span "Lahmet Ras" at bounding box center [481, 471] width 92 height 23
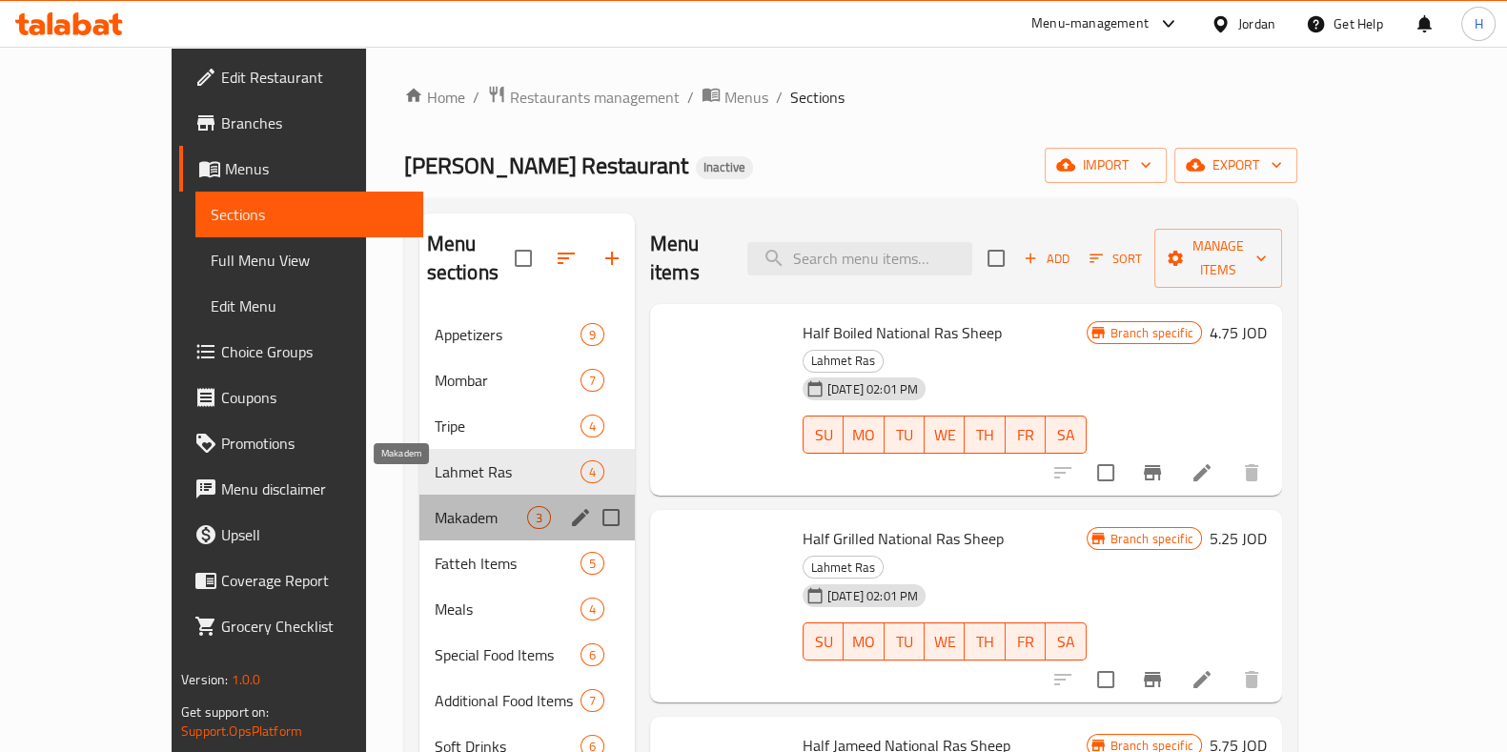
click at [435, 506] on span "Makadem" at bounding box center [481, 517] width 92 height 23
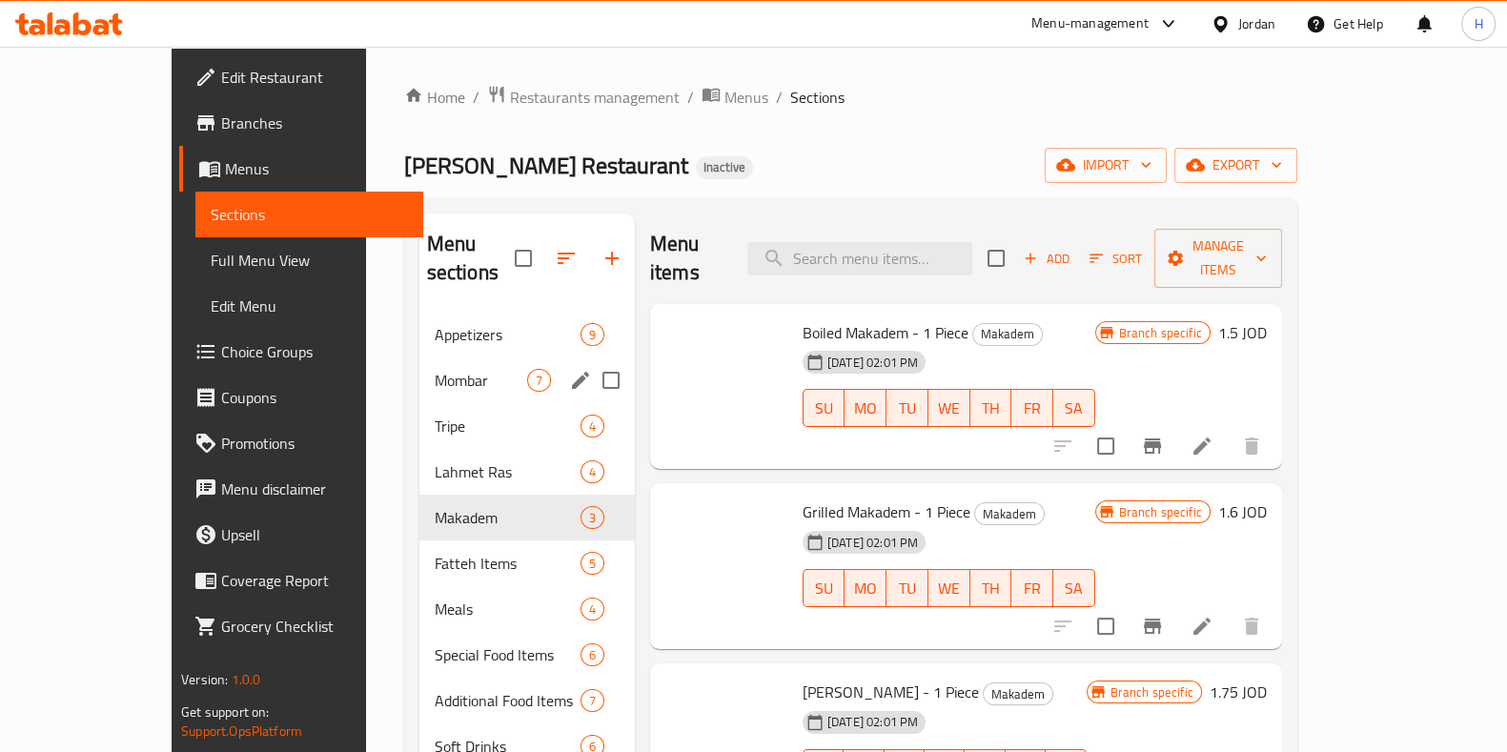
click at [419, 358] on div "Mombar 7" at bounding box center [526, 381] width 215 height 46
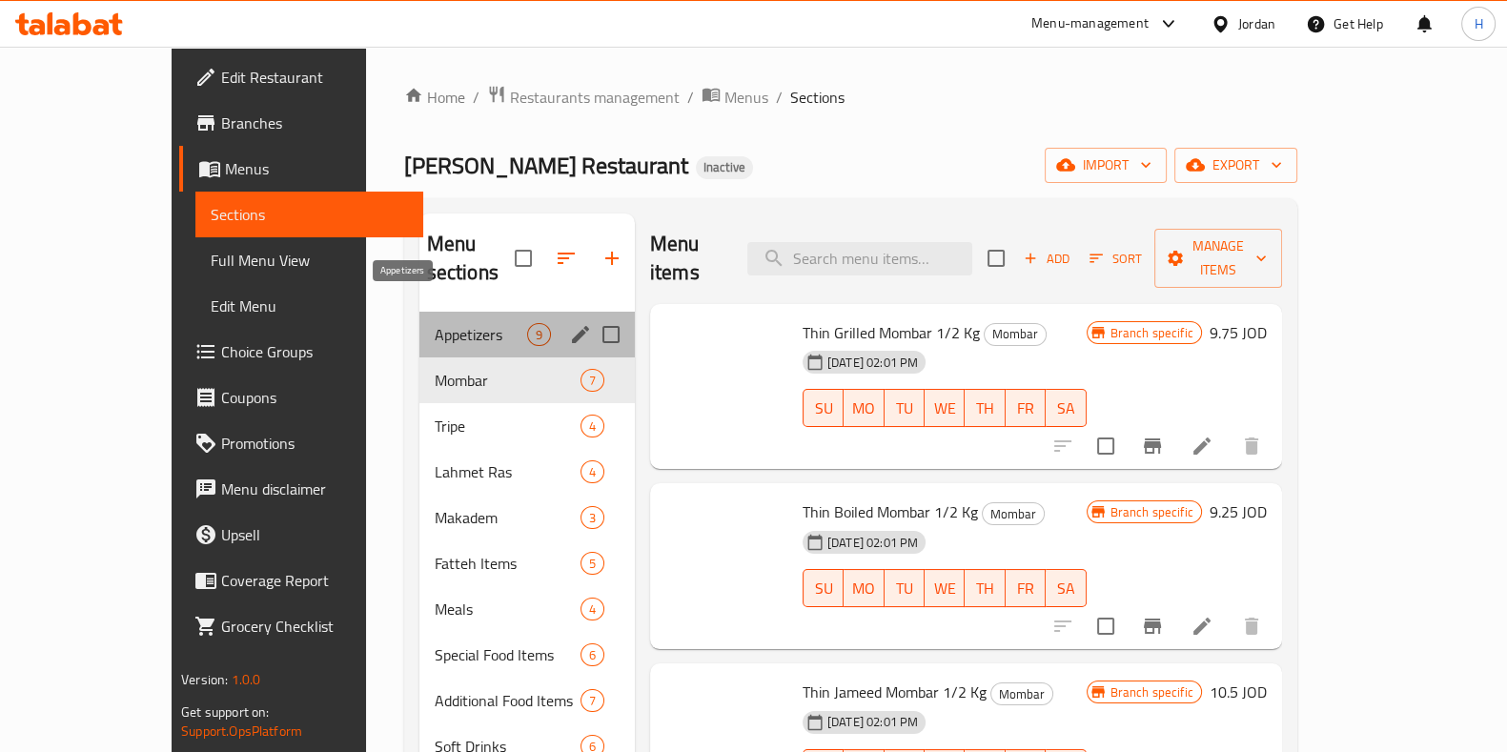
click at [435, 323] on span "Appetizers" at bounding box center [481, 334] width 92 height 23
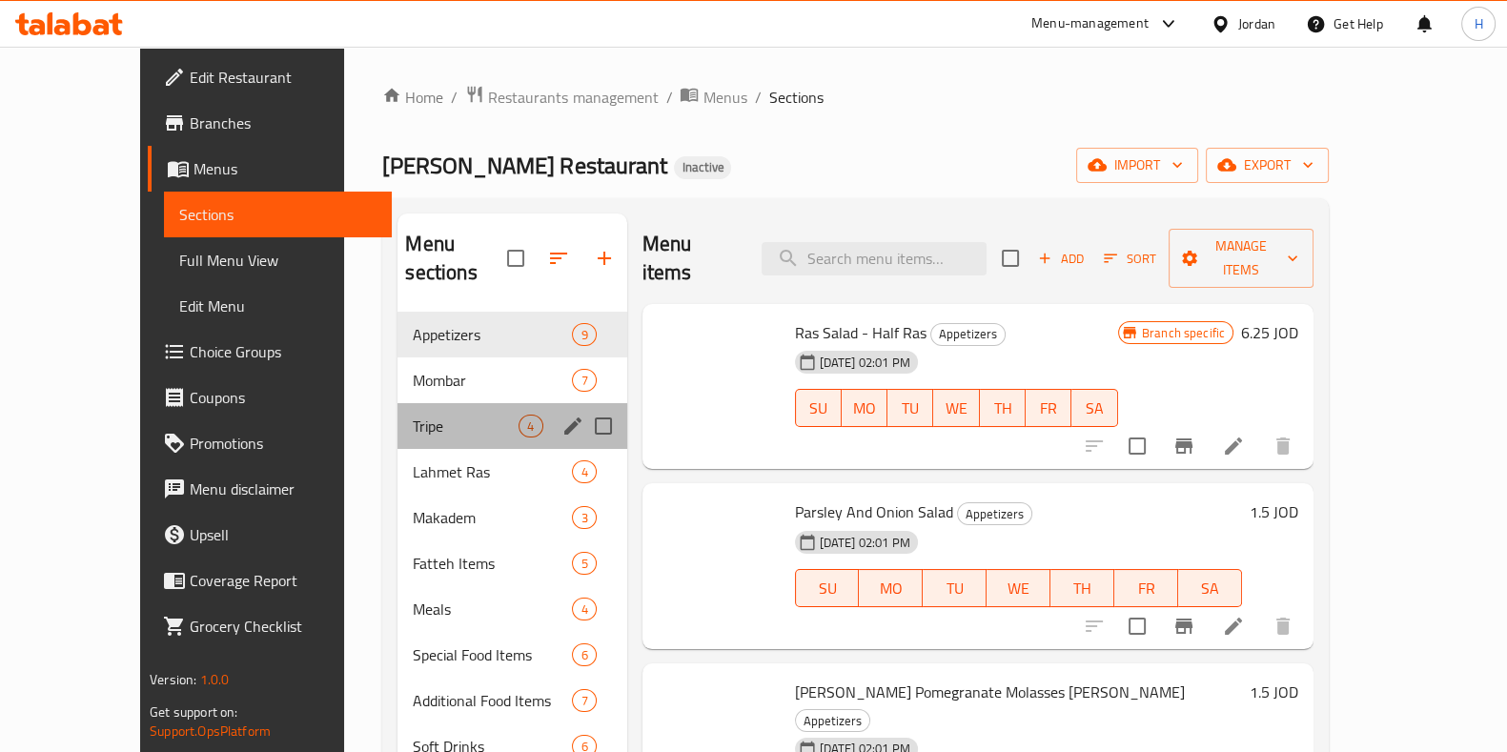
click at [399, 414] on div "Tripe 4" at bounding box center [512, 426] width 229 height 46
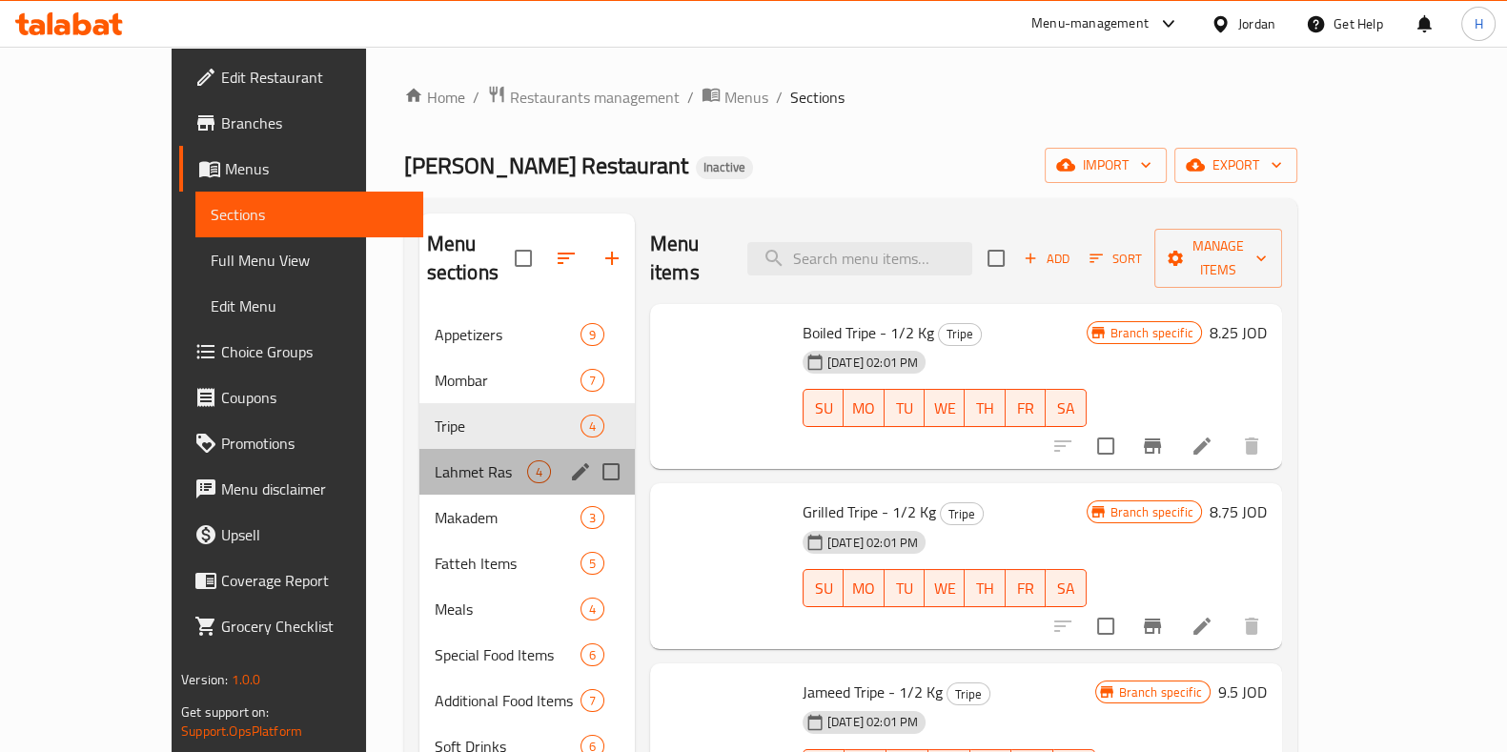
click at [419, 463] on div "Lahmet Ras 4" at bounding box center [526, 472] width 215 height 46
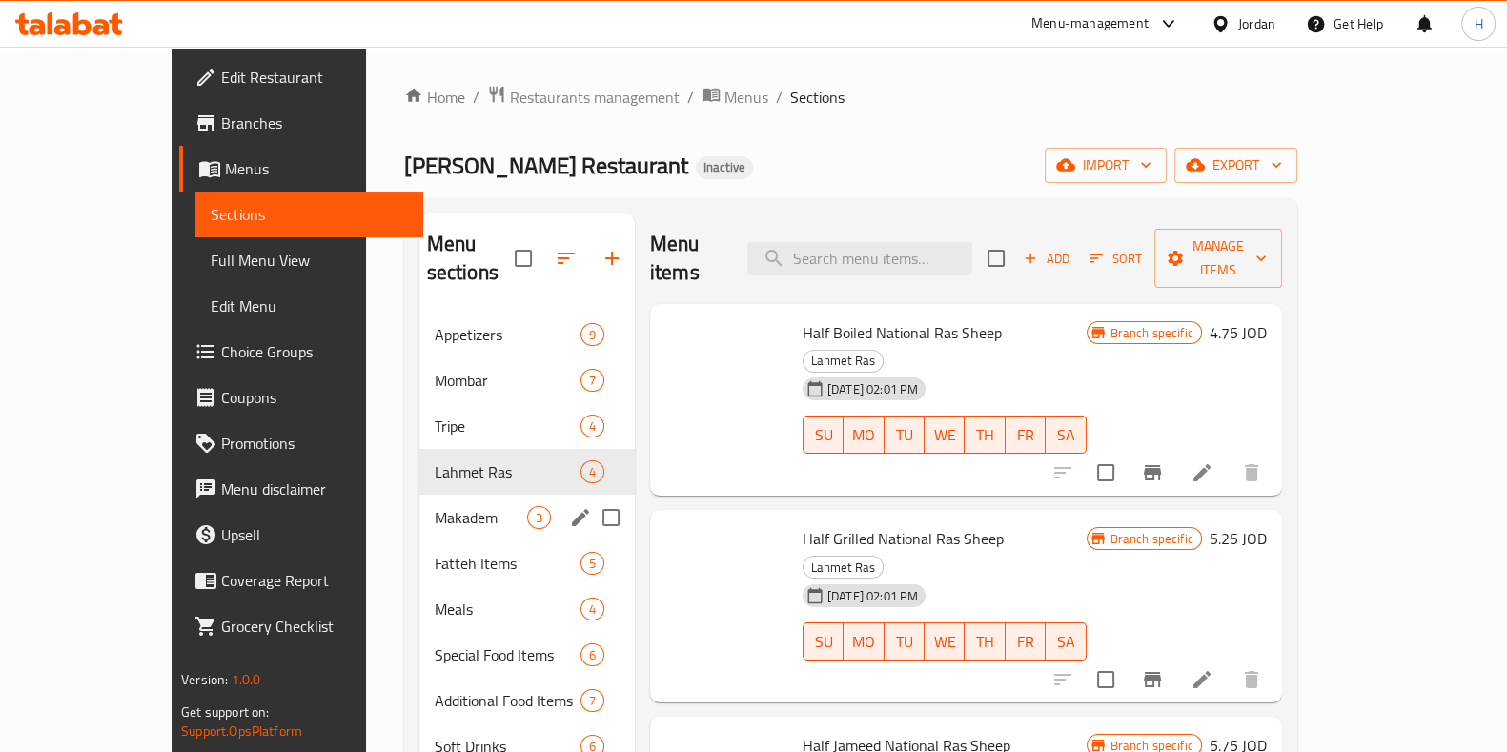
click at [419, 508] on div "Makadem 3" at bounding box center [526, 518] width 215 height 46
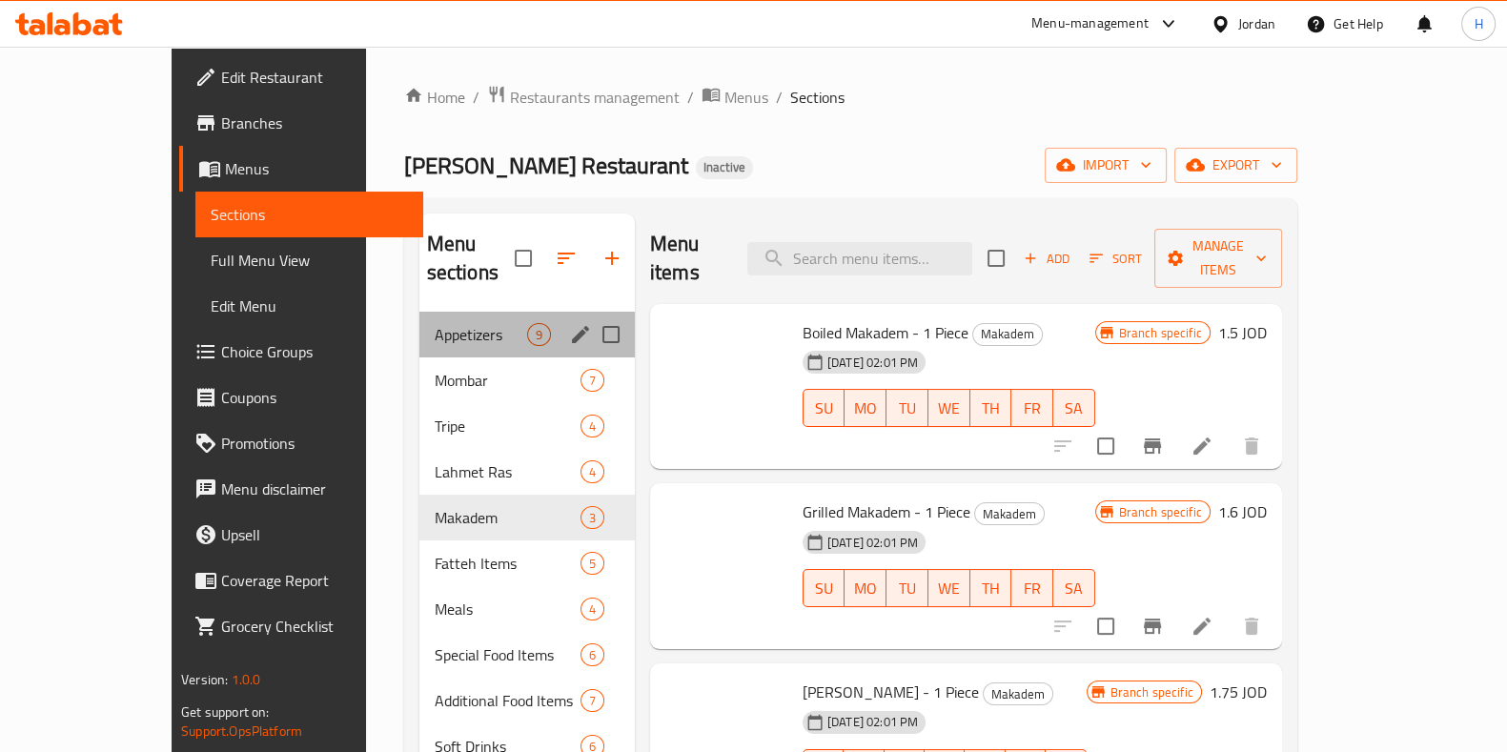
click at [419, 312] on div "Appetizers 9" at bounding box center [526, 335] width 215 height 46
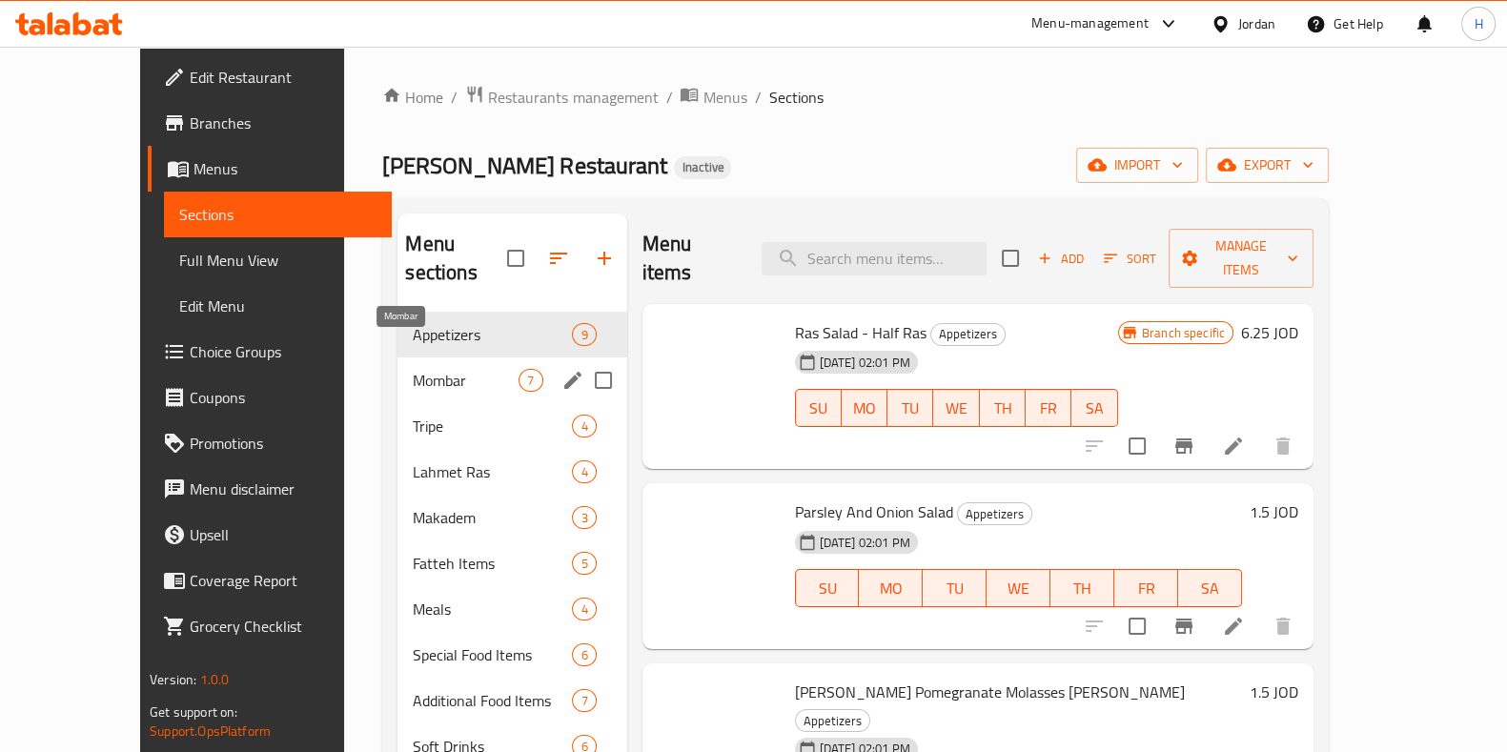
click at [413, 369] on span "Mombar" at bounding box center [466, 380] width 106 height 23
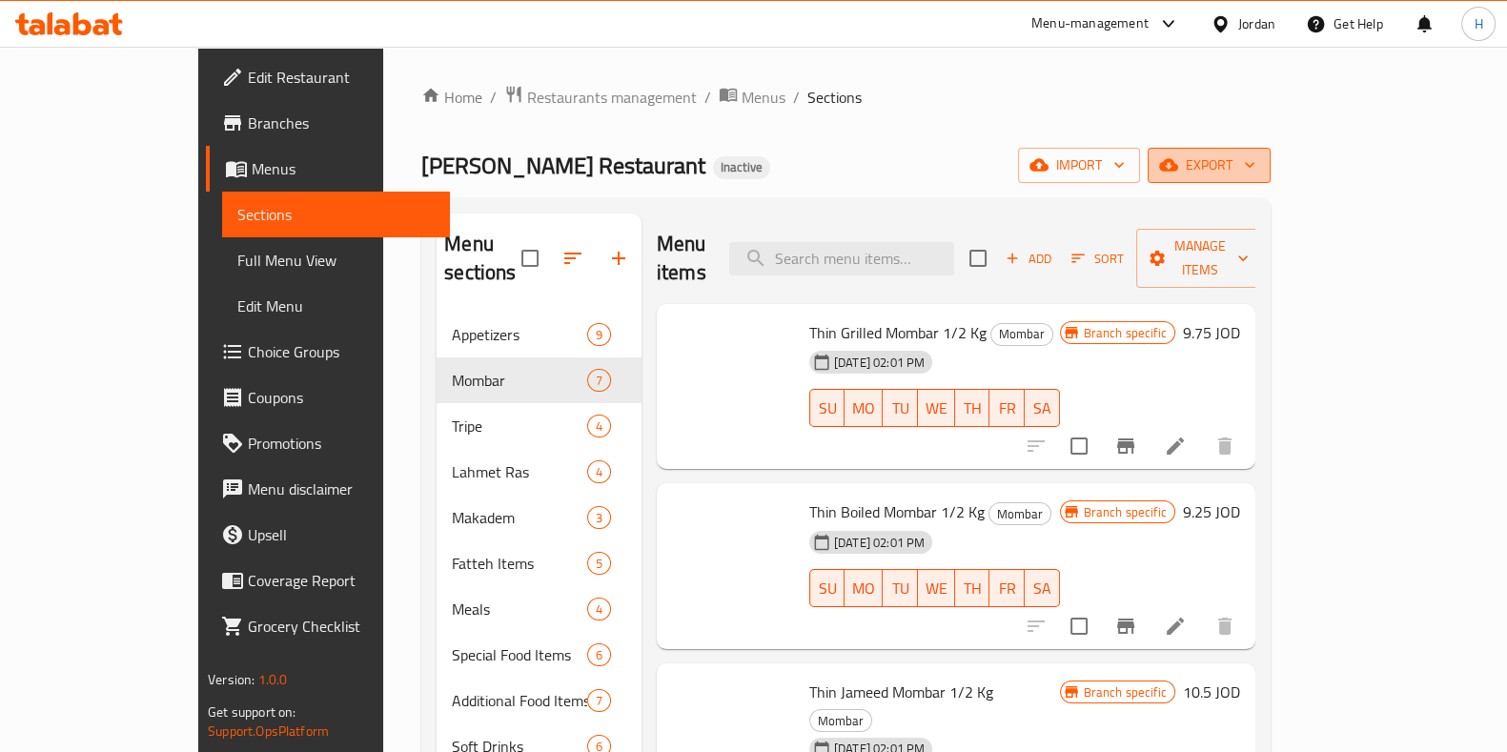
click at [1256, 159] on span "export" at bounding box center [1209, 165] width 92 height 24
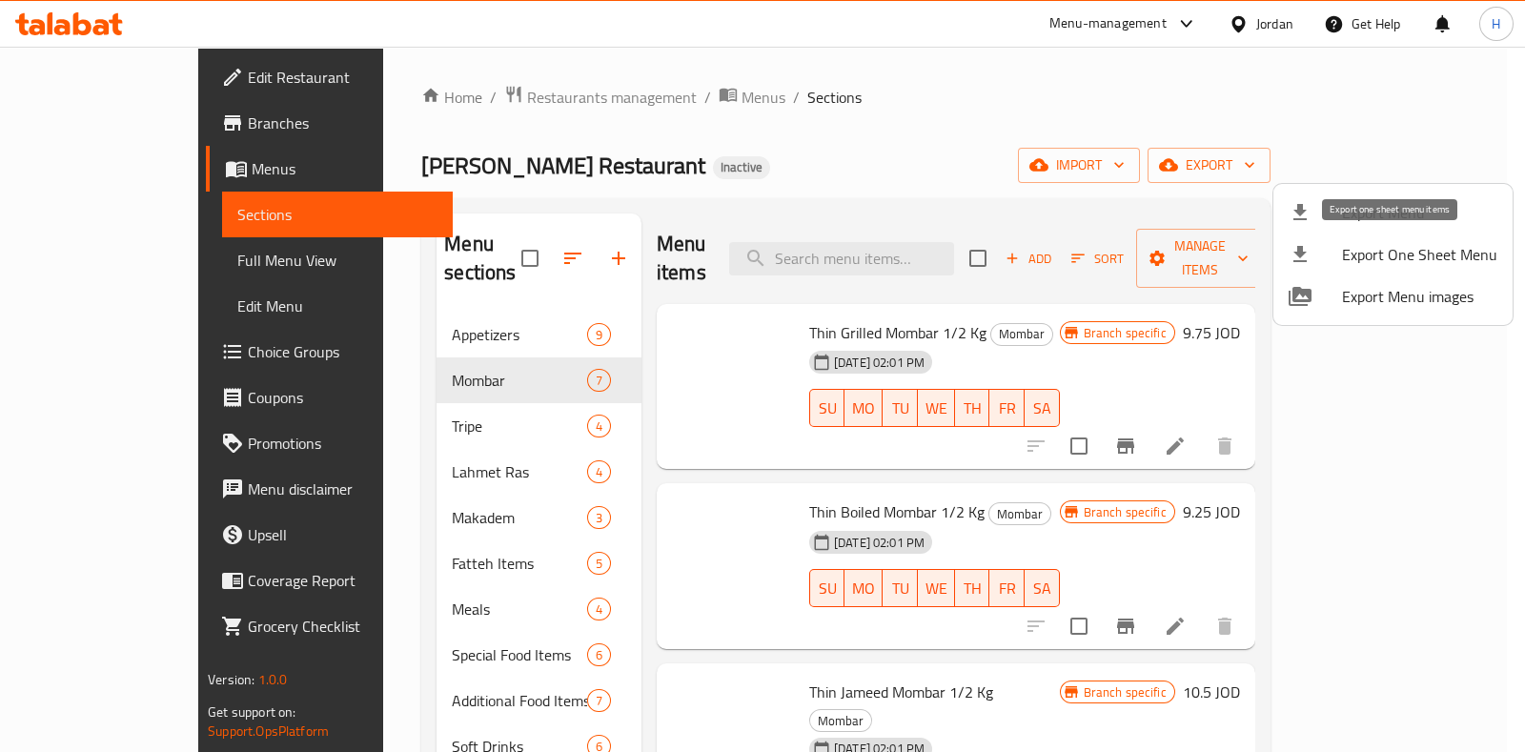
click at [1422, 246] on span "Export One Sheet Menu" at bounding box center [1419, 254] width 155 height 23
